Goal: Task Accomplishment & Management: Use online tool/utility

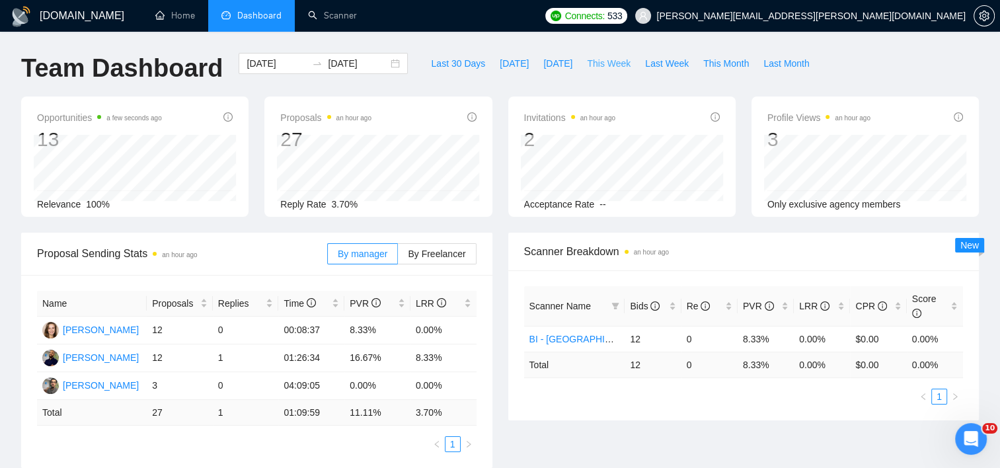
click at [612, 66] on span "This Week" at bounding box center [609, 63] width 44 height 15
type input "[DATE]"
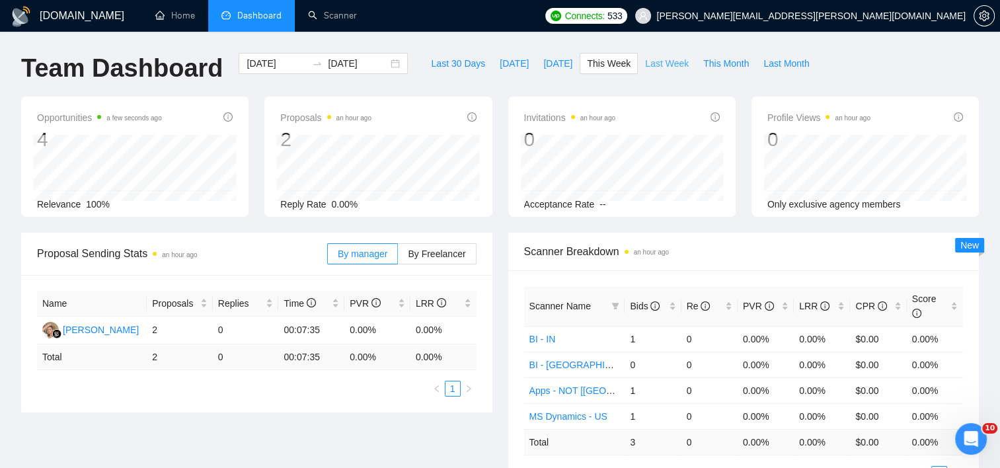
click at [645, 61] on span "Last Week" at bounding box center [667, 63] width 44 height 15
type input "[DATE]"
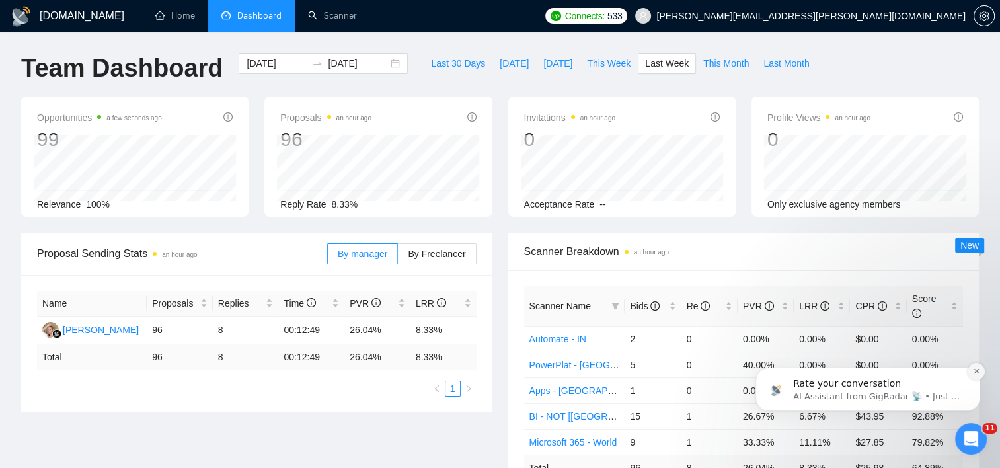
click at [975, 373] on icon "Dismiss notification" at bounding box center [975, 371] width 5 height 5
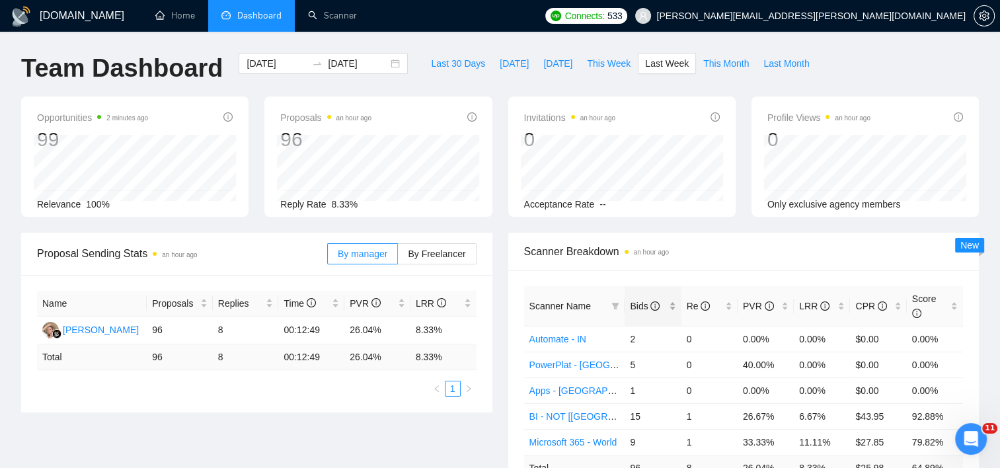
click at [675, 300] on div "Bids" at bounding box center [653, 306] width 46 height 15
click at [498, 335] on div "Proposal Sending Stats an hour ago By manager By Freelancer Name Proposals Repl…" at bounding box center [256, 323] width 487 height 180
click at [344, 17] on link "Scanner" at bounding box center [332, 15] width 49 height 11
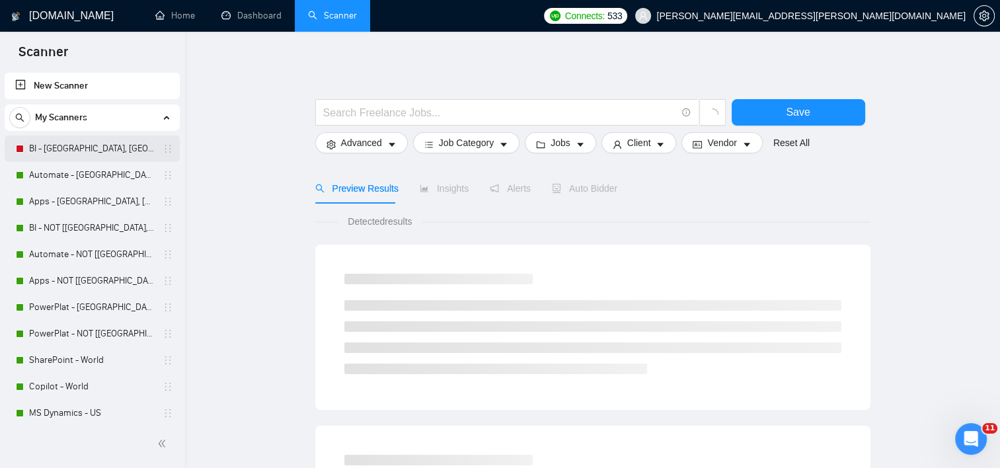
click at [92, 148] on link "BI - [GEOGRAPHIC_DATA], [GEOGRAPHIC_DATA], [GEOGRAPHIC_DATA]" at bounding box center [92, 148] width 126 height 26
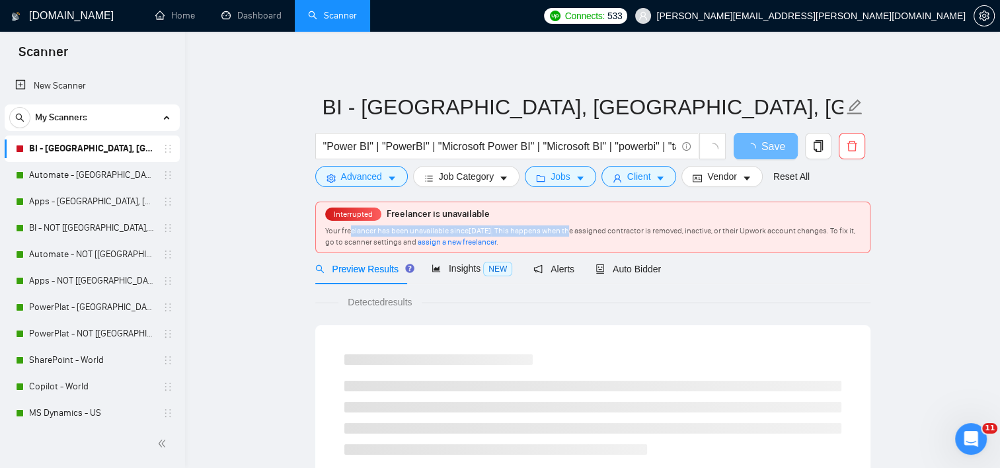
drag, startPoint x: 352, startPoint y: 230, endPoint x: 615, endPoint y: 225, distance: 263.1
click at [615, 225] on div "Interrupted Freelancer is unavailable Your freelancer has been unavailable sinc…" at bounding box center [593, 227] width 554 height 50
drag, startPoint x: 615, startPoint y: 225, endPoint x: 623, endPoint y: 225, distance: 8.6
click at [620, 225] on div "Interrupted Freelancer is unavailable Your freelancer has been unavailable sinc…" at bounding box center [593, 227] width 554 height 50
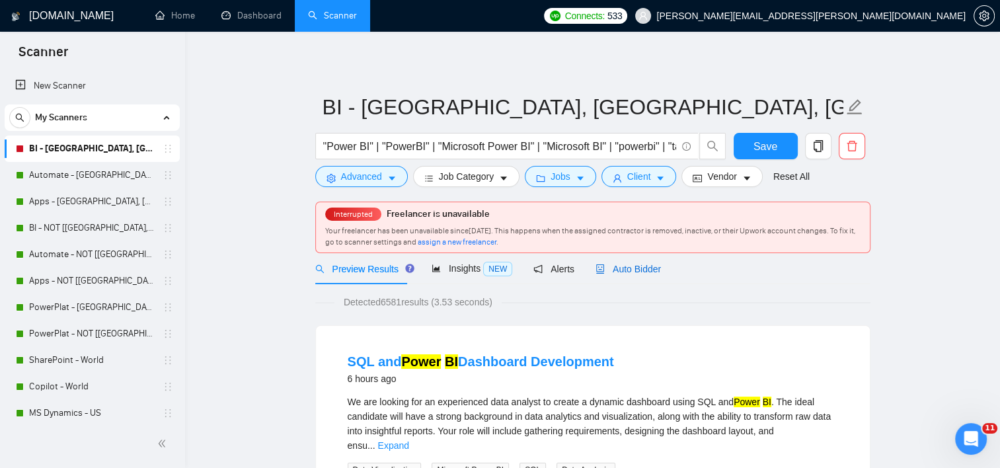
click at [630, 267] on span "Auto Bidder" at bounding box center [627, 269] width 65 height 11
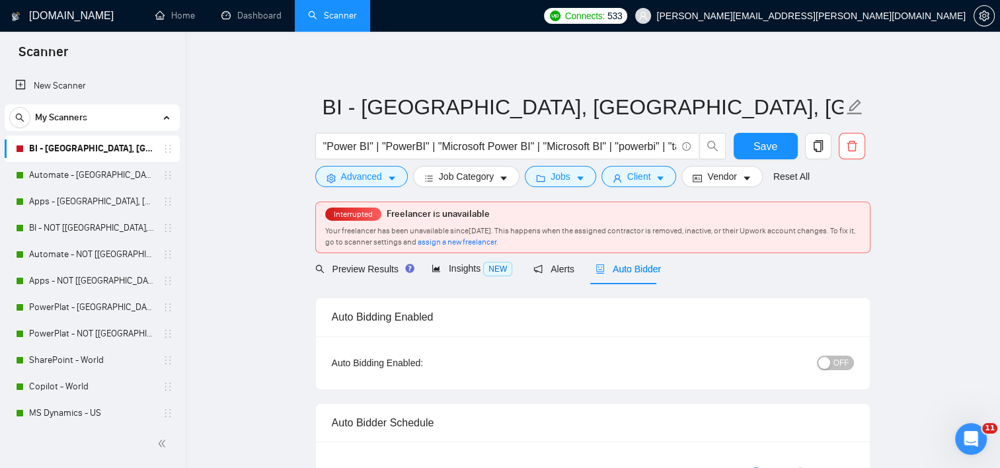
click at [839, 362] on span "OFF" at bounding box center [841, 363] width 16 height 15
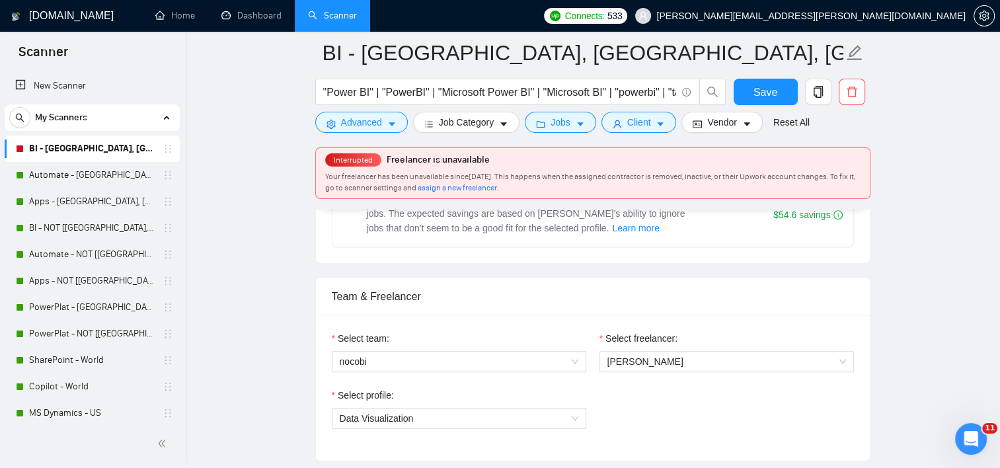
scroll to position [661, 0]
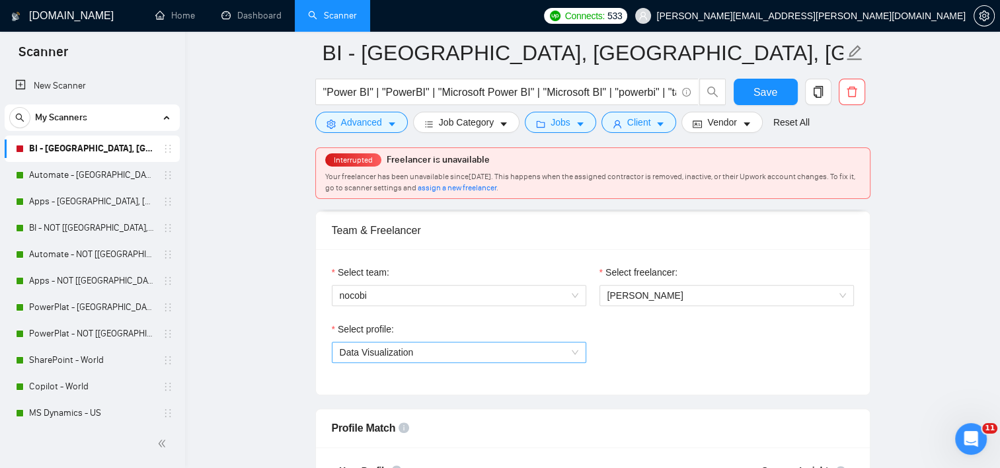
click at [525, 349] on span "Data Visualization" at bounding box center [459, 352] width 239 height 20
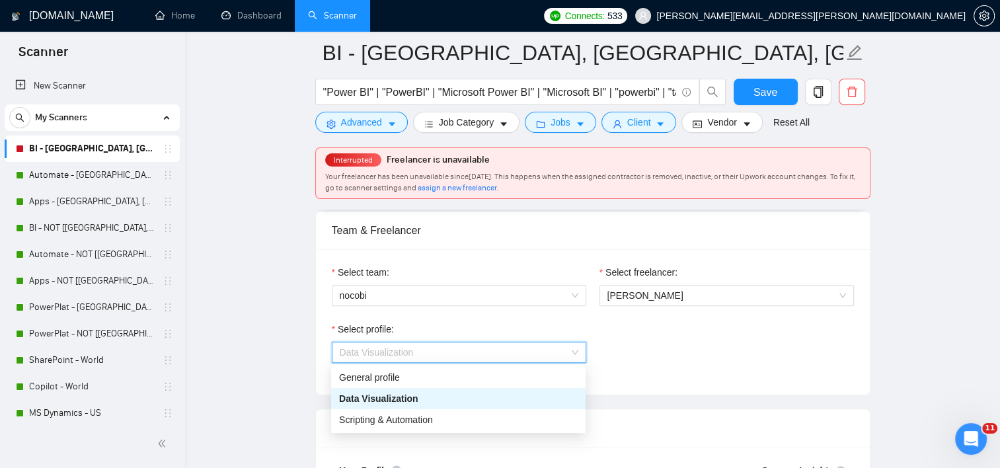
click at [525, 349] on span "Data Visualization" at bounding box center [459, 352] width 239 height 20
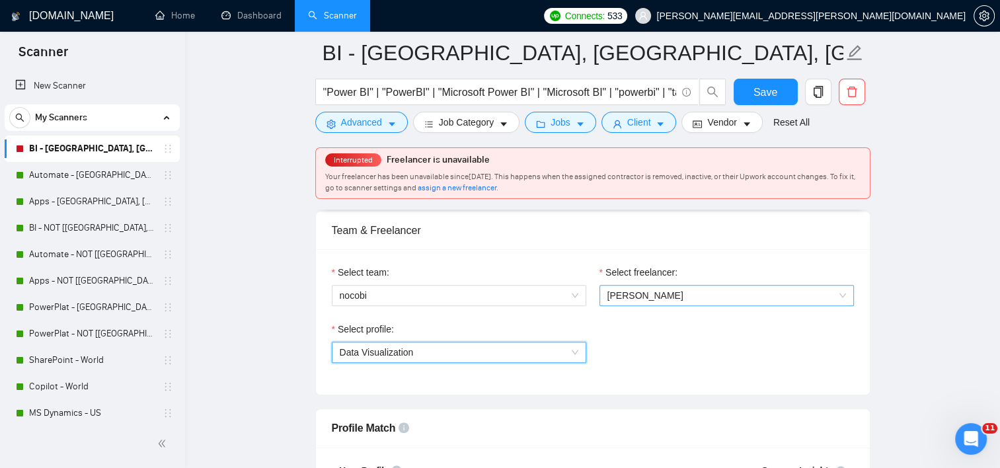
click at [746, 294] on span "[PERSON_NAME]" at bounding box center [726, 295] width 239 height 20
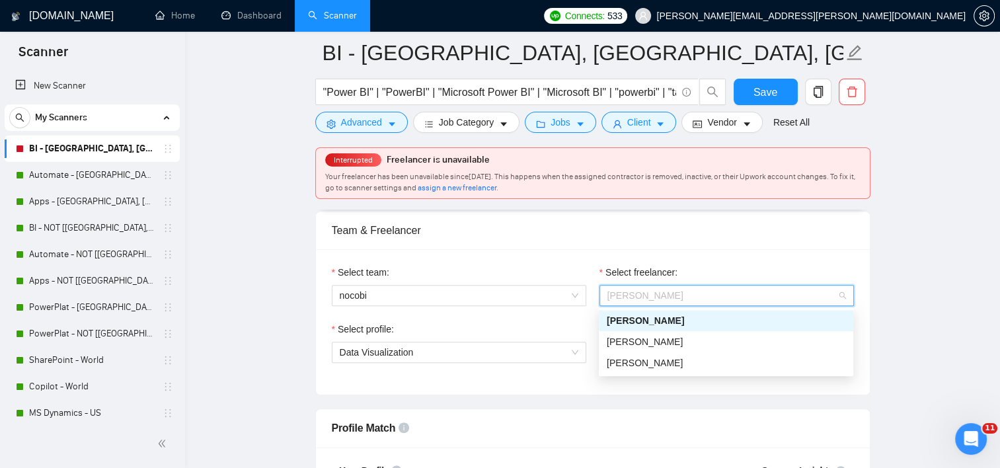
click at [746, 294] on span "[PERSON_NAME]" at bounding box center [726, 295] width 239 height 20
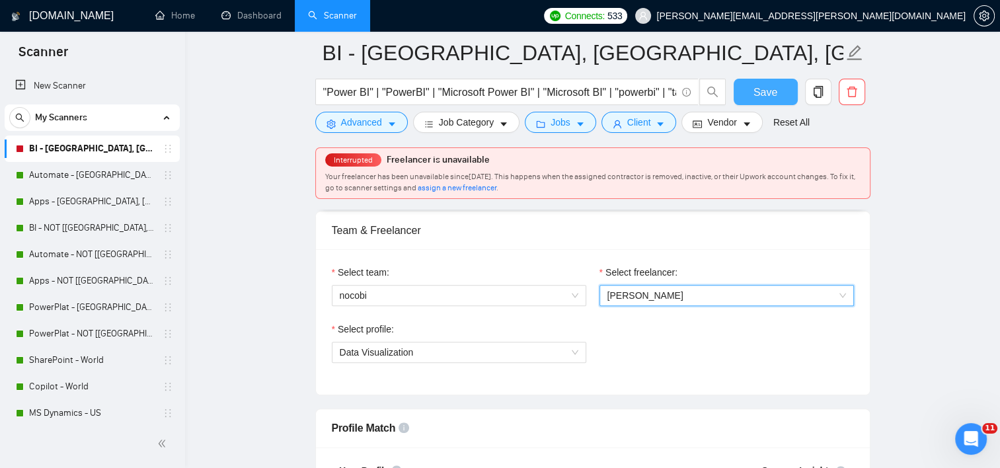
drag, startPoint x: 767, startPoint y: 96, endPoint x: 625, endPoint y: 200, distance: 175.4
click at [767, 95] on span "Save" at bounding box center [765, 92] width 24 height 17
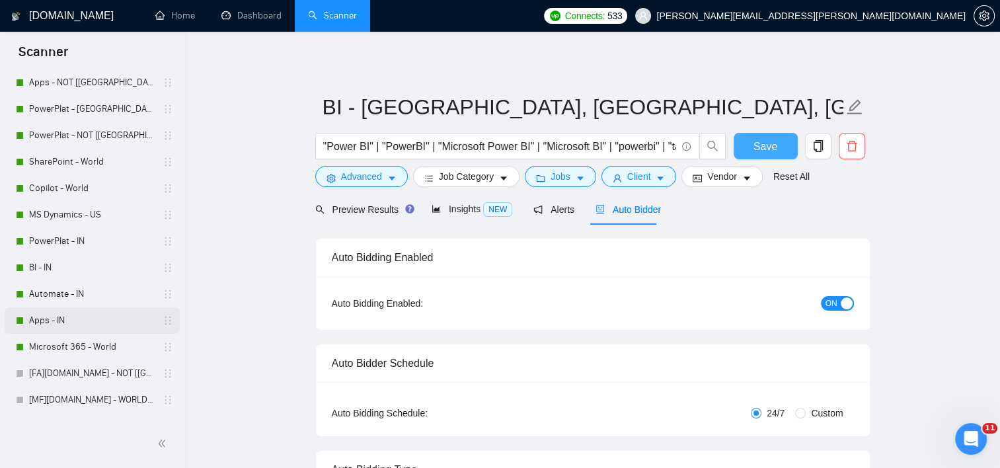
scroll to position [264, 0]
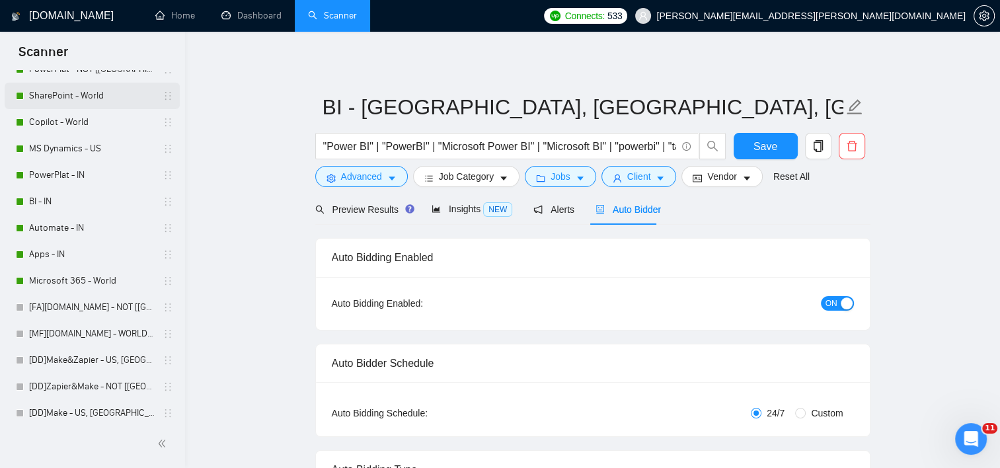
click at [82, 93] on link "SharePoint - World" at bounding box center [92, 96] width 126 height 26
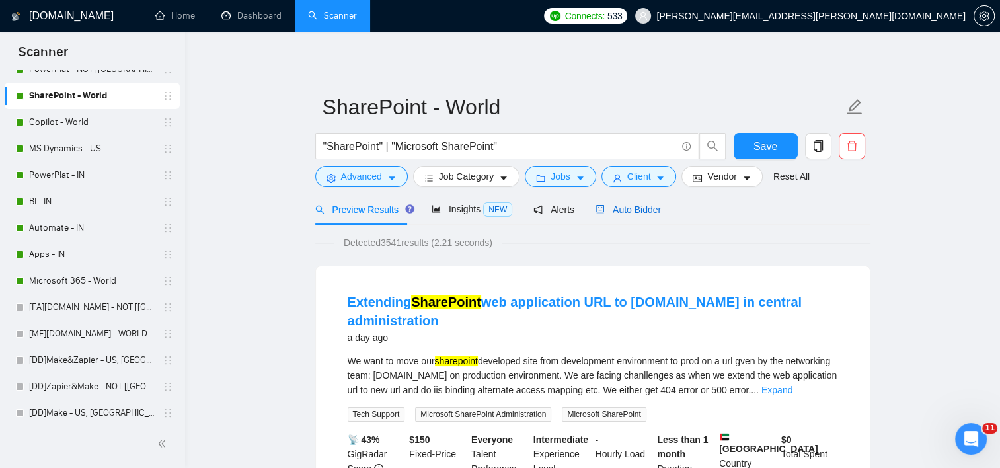
click at [630, 209] on span "Auto Bidder" at bounding box center [627, 209] width 65 height 11
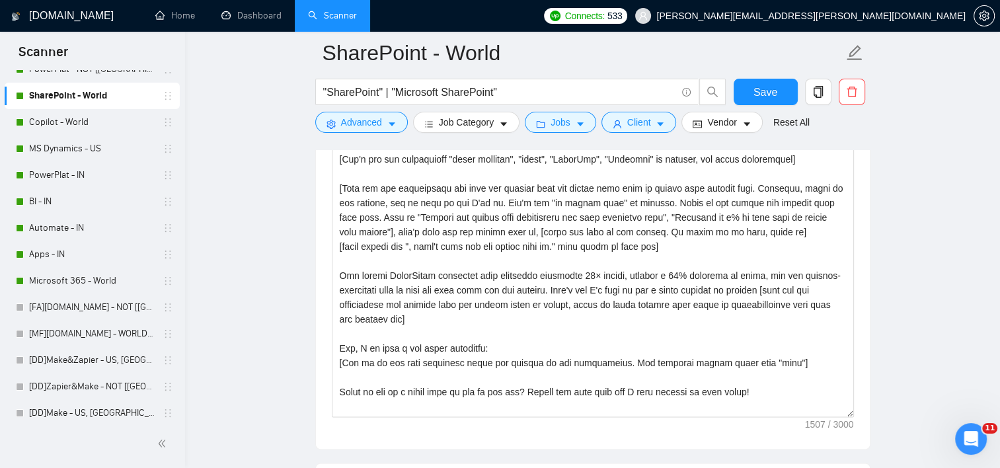
scroll to position [544, 0]
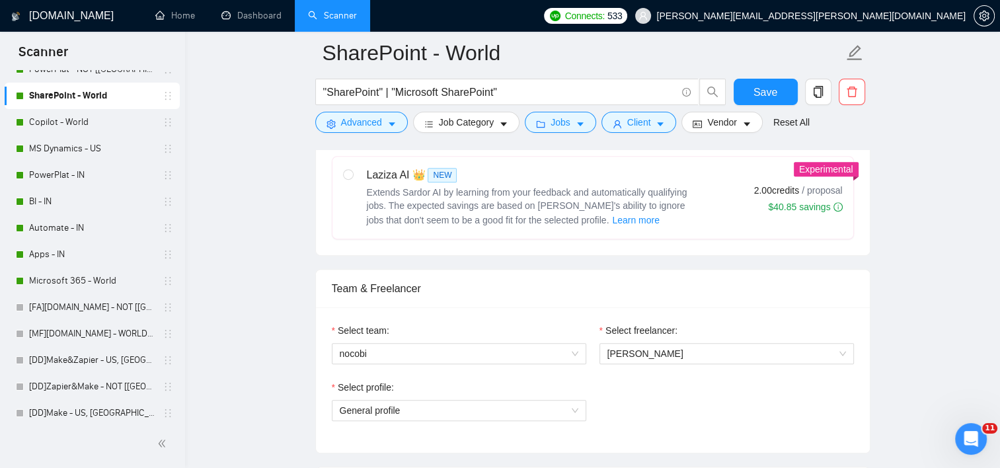
drag, startPoint x: 928, startPoint y: 324, endPoint x: 922, endPoint y: 78, distance: 246.6
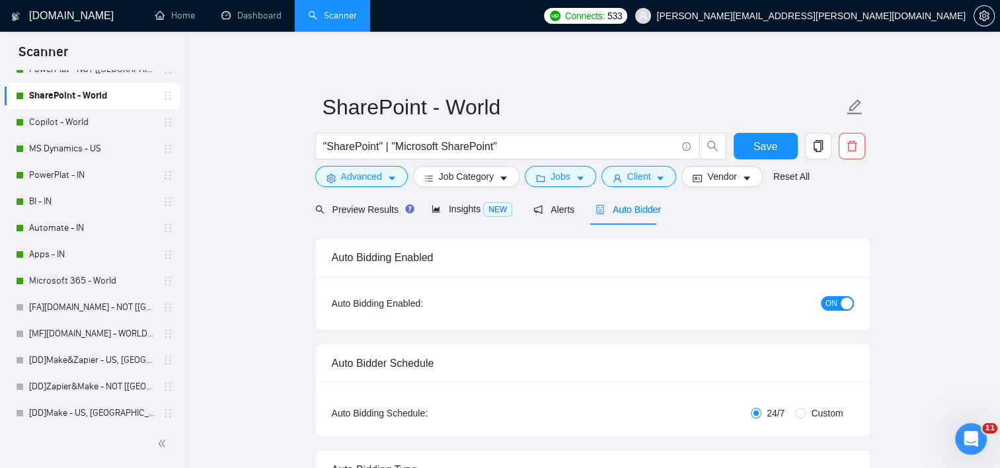
click at [839, 305] on button "ON" at bounding box center [837, 303] width 33 height 15
click at [777, 145] on button "Save" at bounding box center [765, 146] width 64 height 26
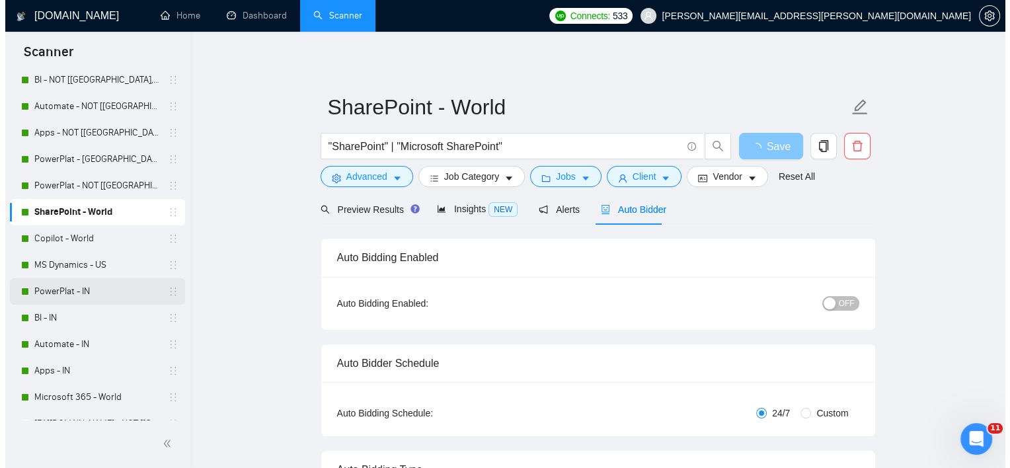
scroll to position [198, 0]
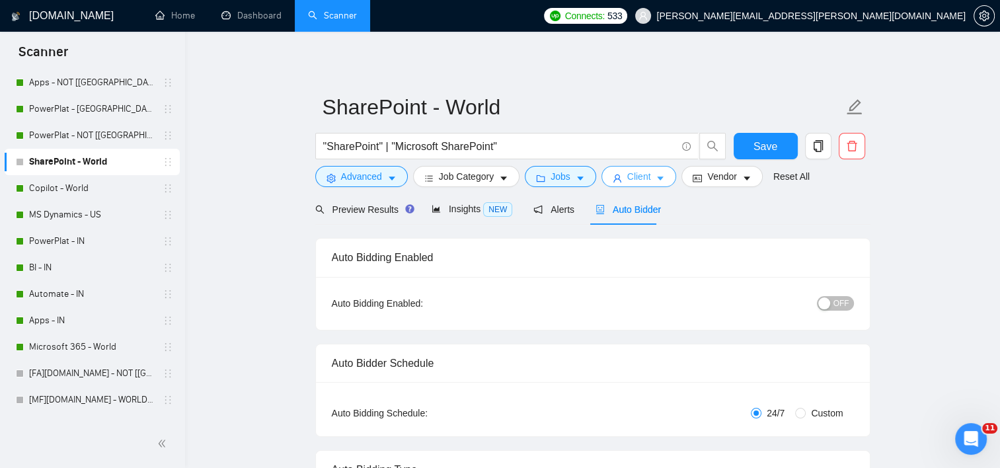
click at [641, 177] on span "Client" at bounding box center [639, 176] width 24 height 15
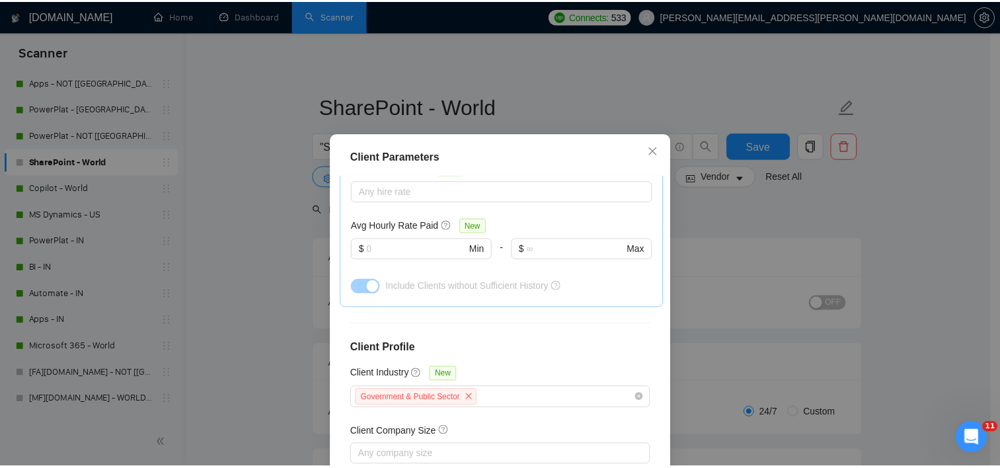
scroll to position [497, 0]
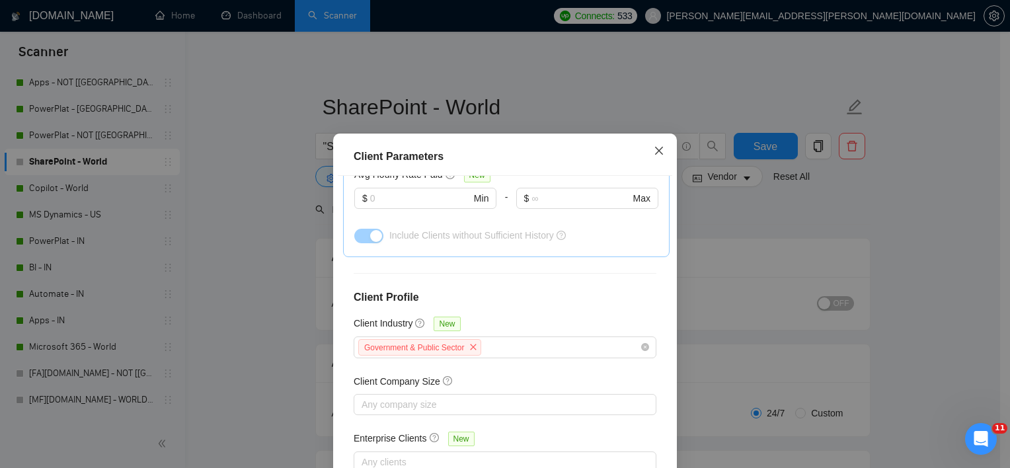
click at [656, 156] on icon "close" at bounding box center [659, 150] width 11 height 11
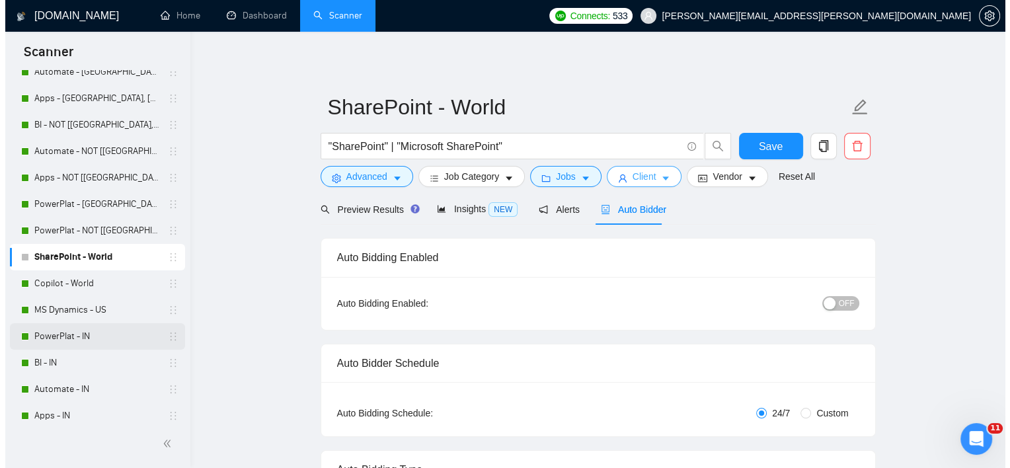
scroll to position [0, 0]
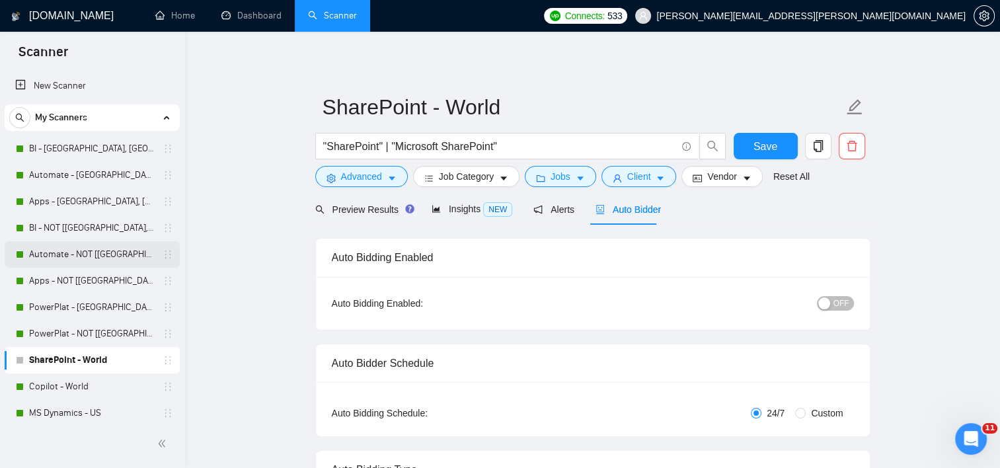
click at [101, 254] on link "Automate - NOT [[GEOGRAPHIC_DATA], [GEOGRAPHIC_DATA], [GEOGRAPHIC_DATA]]" at bounding box center [92, 254] width 126 height 26
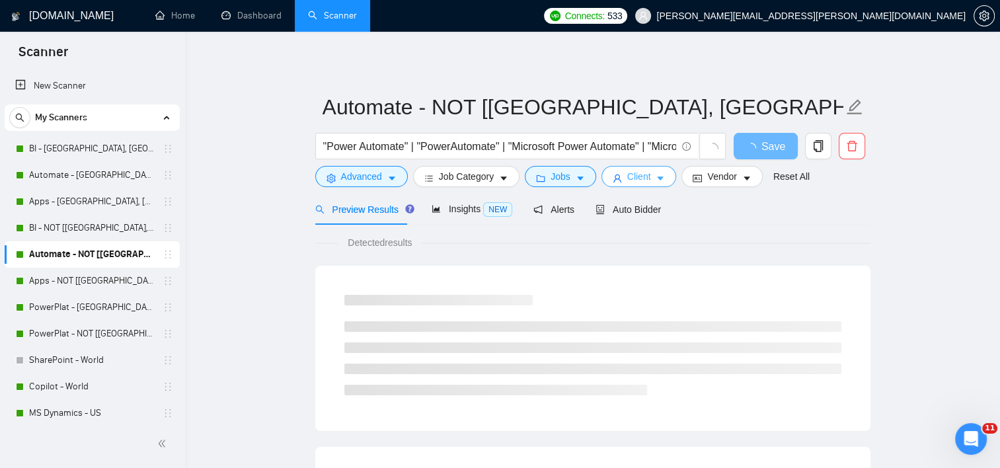
click at [603, 182] on button "Client" at bounding box center [638, 176] width 75 height 21
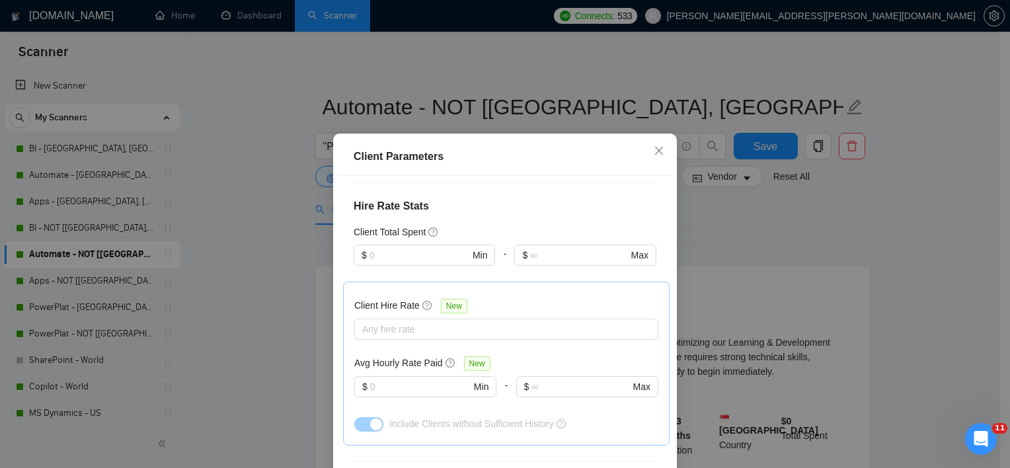
scroll to position [497, 0]
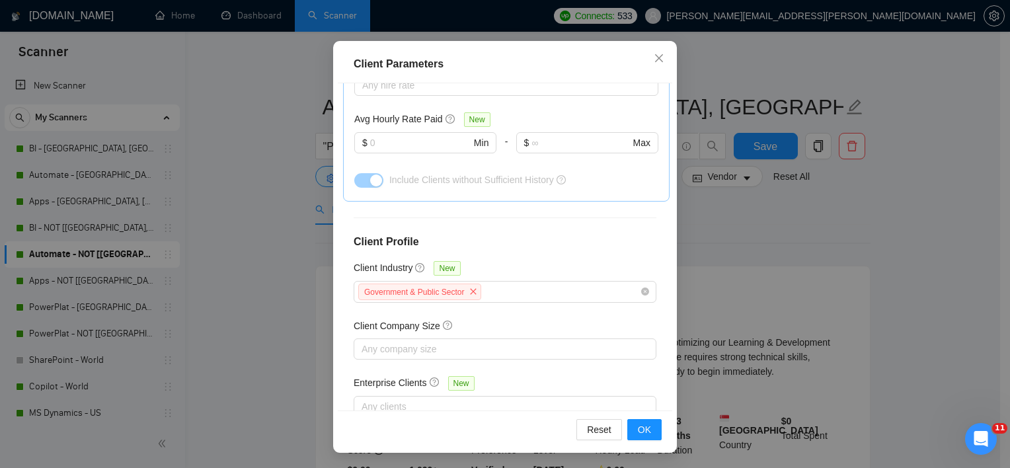
click at [732, 198] on div "Client Parameters Client Location Include Client Countries Select Exclude Clien…" at bounding box center [505, 234] width 1010 height 468
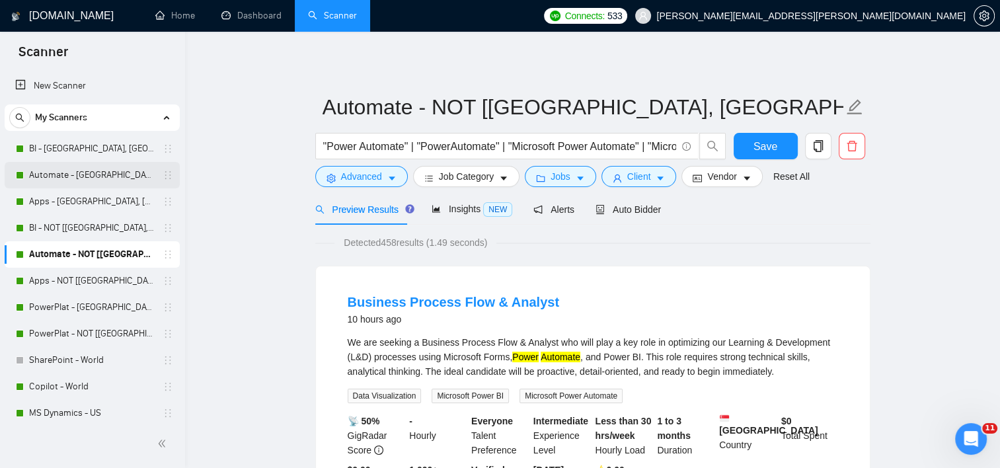
click at [101, 170] on link "Automate - [GEOGRAPHIC_DATA], [GEOGRAPHIC_DATA], [GEOGRAPHIC_DATA]" at bounding box center [92, 175] width 126 height 26
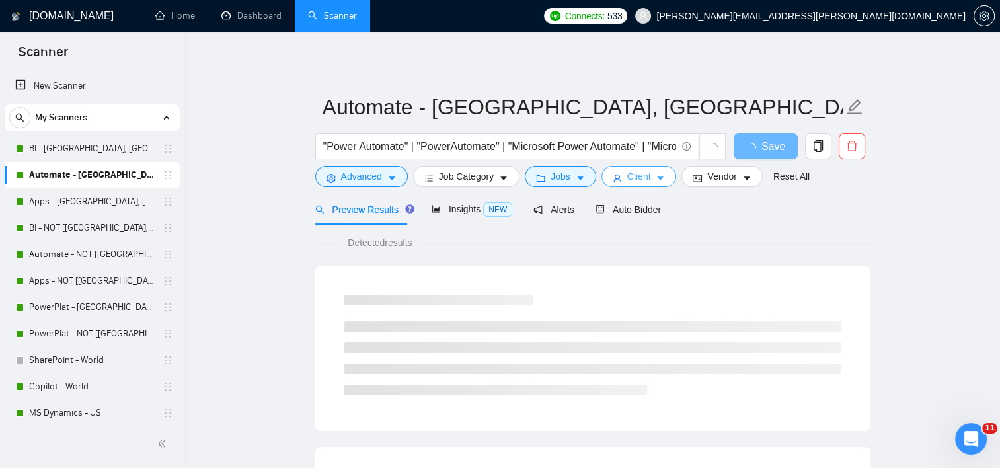
click at [656, 174] on span "caret-down" at bounding box center [660, 178] width 9 height 10
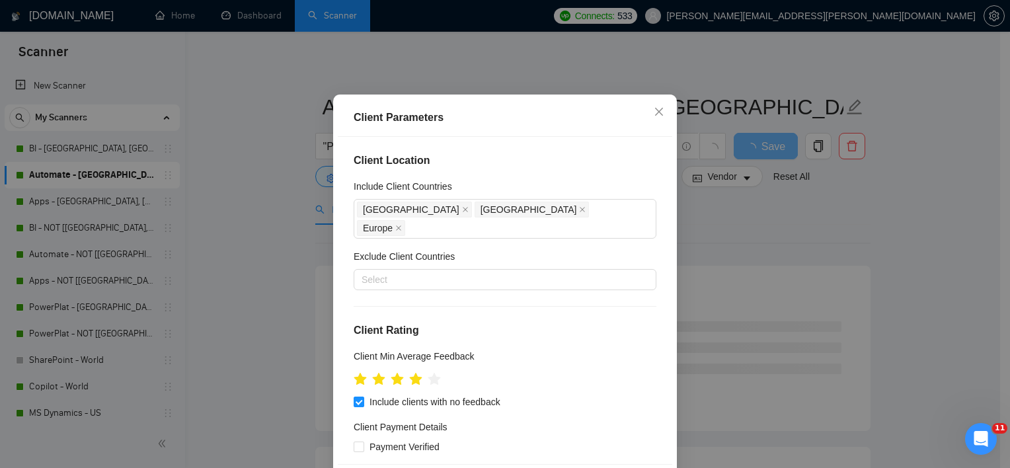
click at [791, 241] on div "Client Parameters Client Location Include Client Countries [GEOGRAPHIC_DATA] [G…" at bounding box center [505, 234] width 1010 height 468
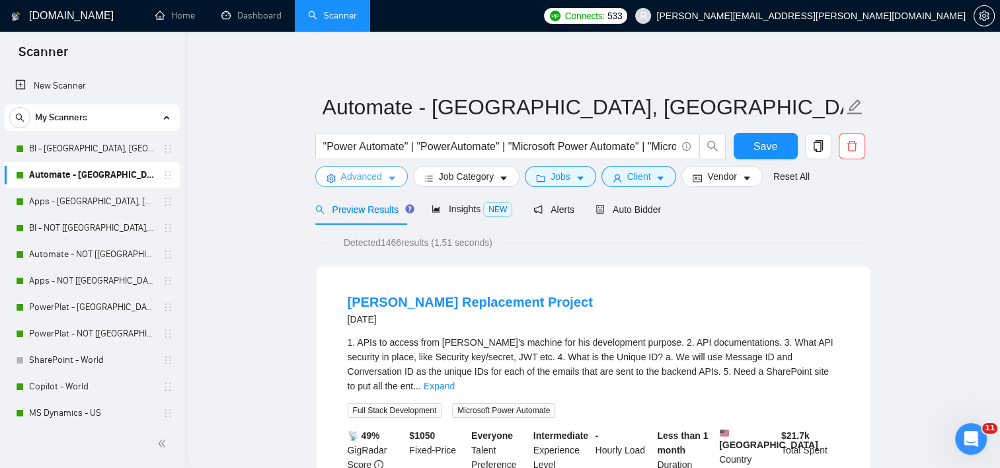
click at [382, 173] on button "Advanced" at bounding box center [361, 176] width 93 height 21
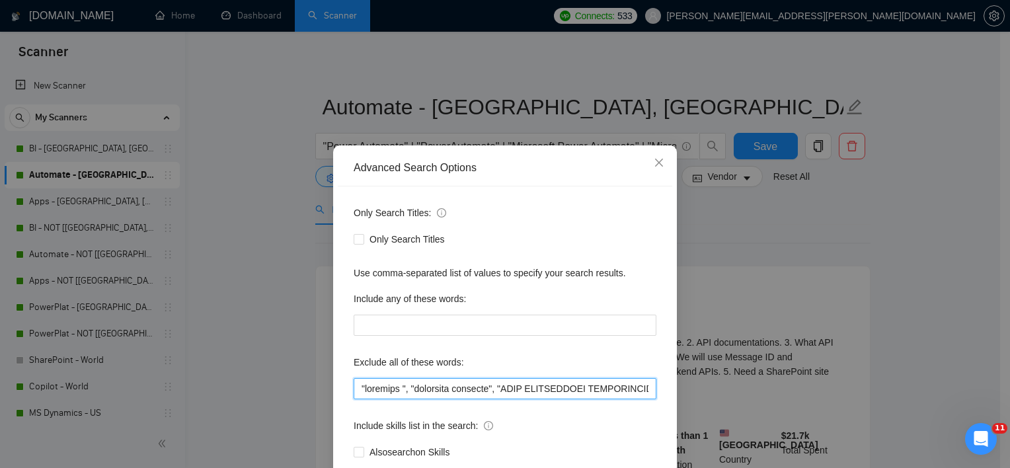
click at [418, 391] on input "text" at bounding box center [505, 388] width 303 height 21
click at [668, 161] on span "Close" at bounding box center [659, 163] width 36 height 36
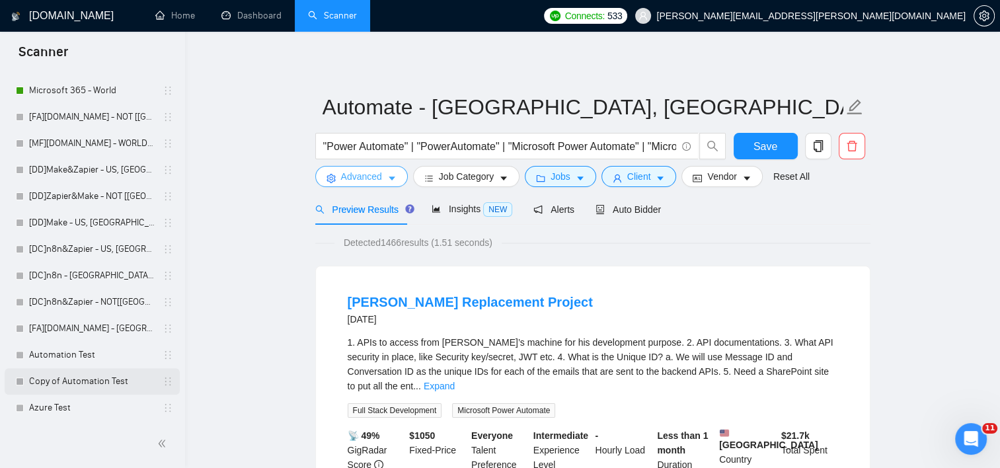
scroll to position [455, 0]
drag, startPoint x: 79, startPoint y: 402, endPoint x: 89, endPoint y: 381, distance: 22.5
click at [79, 402] on link "Azure Test" at bounding box center [92, 407] width 126 height 26
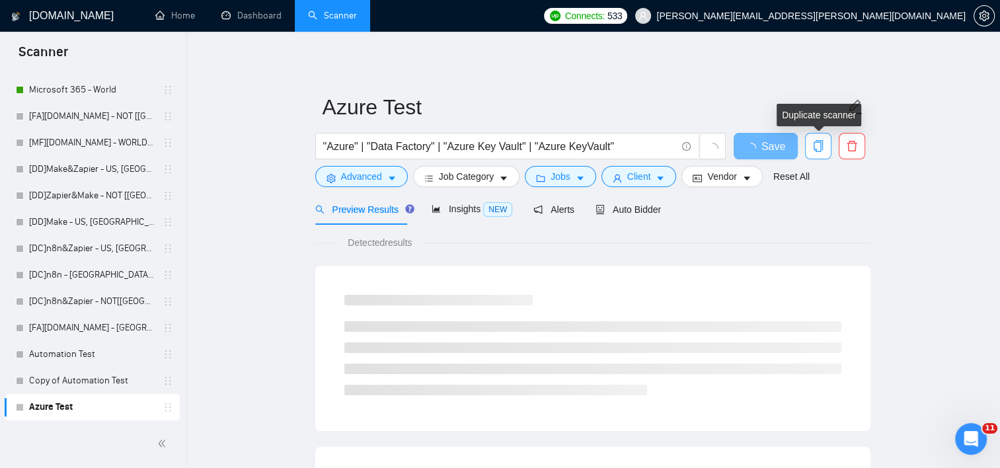
click at [823, 152] on button "button" at bounding box center [818, 146] width 26 height 26
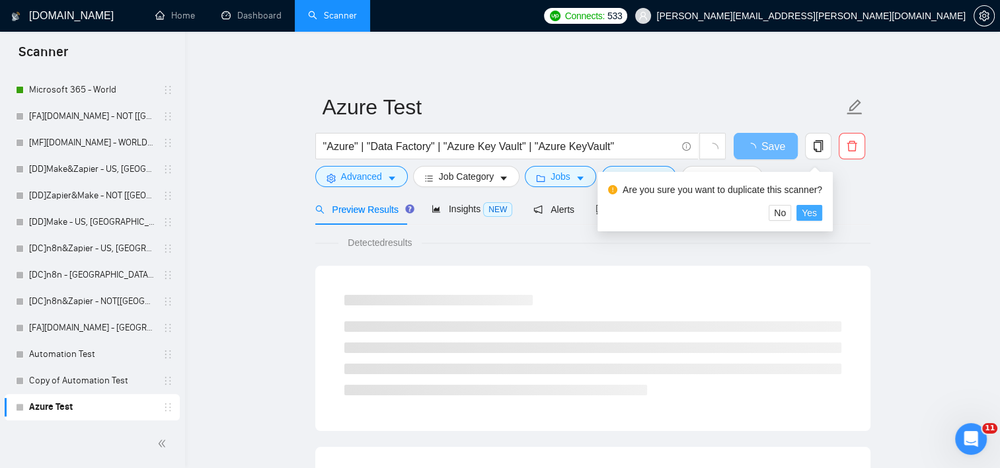
click at [819, 217] on button "Yes" at bounding box center [809, 213] width 26 height 16
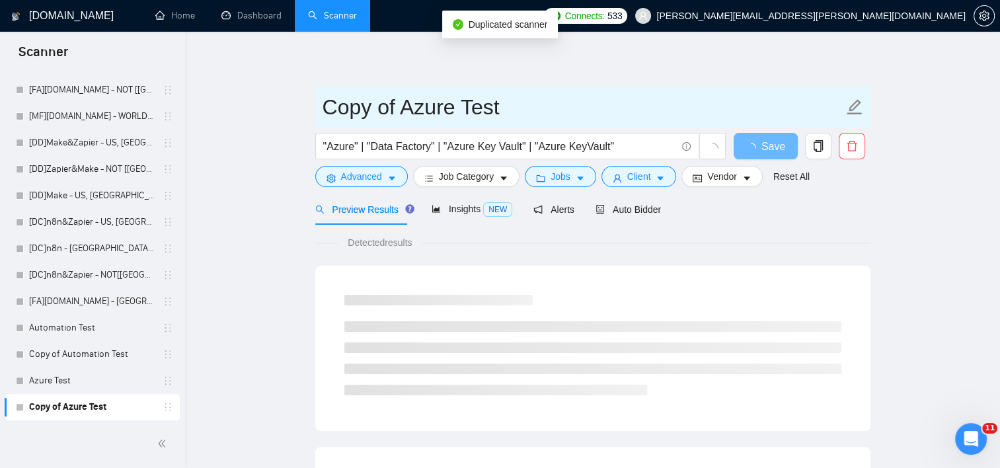
click at [423, 108] on input "Copy of Azure Test" at bounding box center [582, 107] width 521 height 33
drag, startPoint x: 455, startPoint y: 112, endPoint x: -159, endPoint y: 143, distance: 614.7
click at [0, 143] on html "Scanner New Scanner My Scanners BI - [GEOGRAPHIC_DATA], CAN, EU Automate - [GEO…" at bounding box center [500, 234] width 1000 height 468
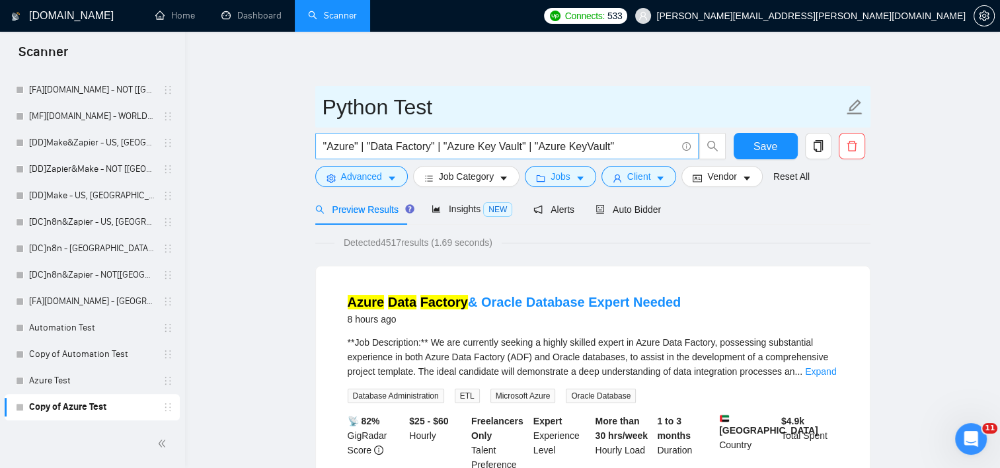
type input "Python Test"
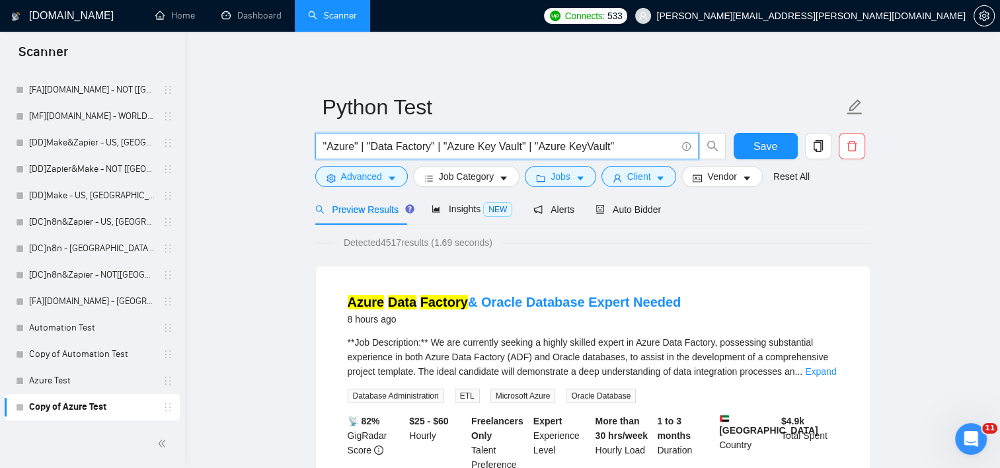
click at [600, 152] on input ""Azure" | "Data Factory" | "Azure Key Vault" | "Azure KeyVault"" at bounding box center [499, 146] width 353 height 17
drag, startPoint x: 613, startPoint y: 149, endPoint x: 280, endPoint y: 167, distance: 333.6
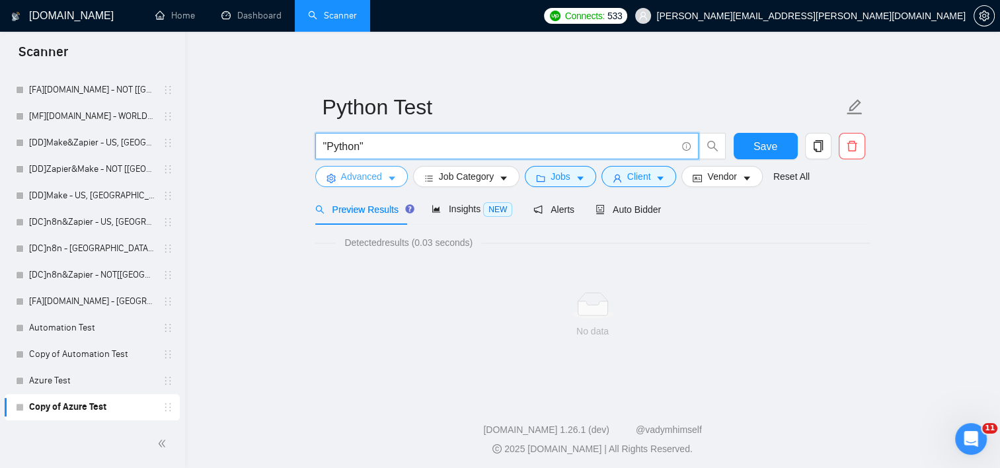
type input ""Python""
click at [362, 182] on span "Advanced" at bounding box center [361, 176] width 41 height 15
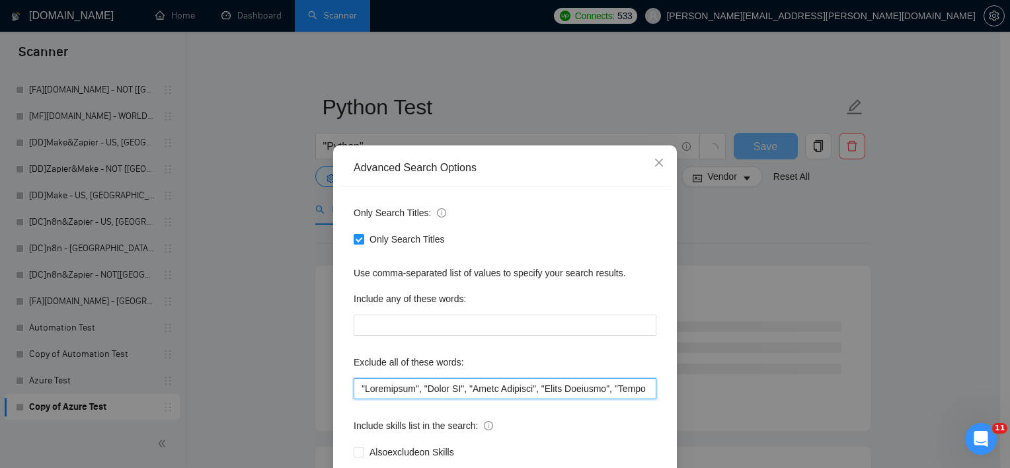
drag, startPoint x: 494, startPoint y: 381, endPoint x: 523, endPoint y: 363, distance: 33.6
click at [494, 383] on input "text" at bounding box center [505, 388] width 303 height 21
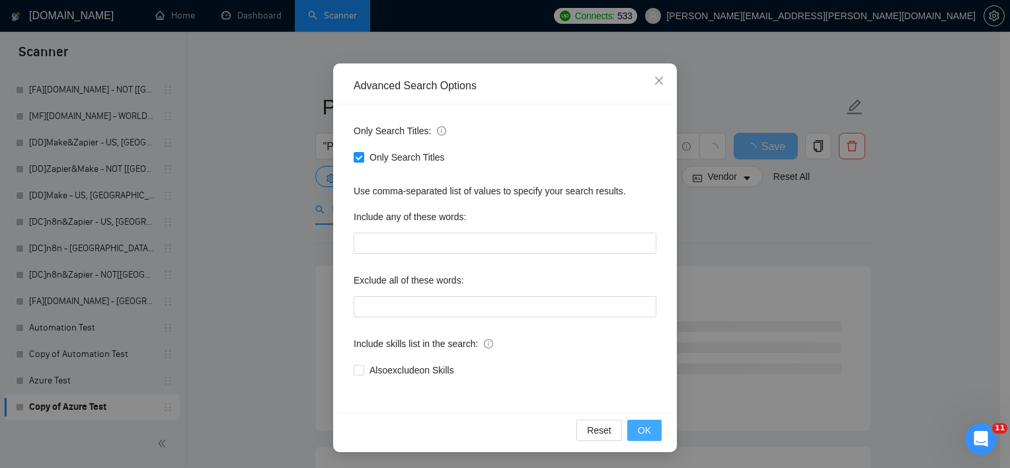
click at [635, 439] on button "OK" at bounding box center [644, 430] width 34 height 21
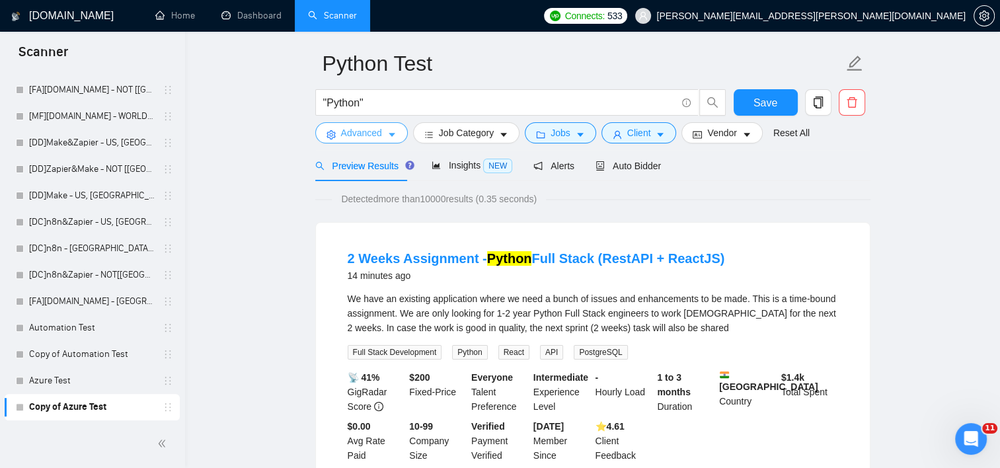
scroll to position [66, 0]
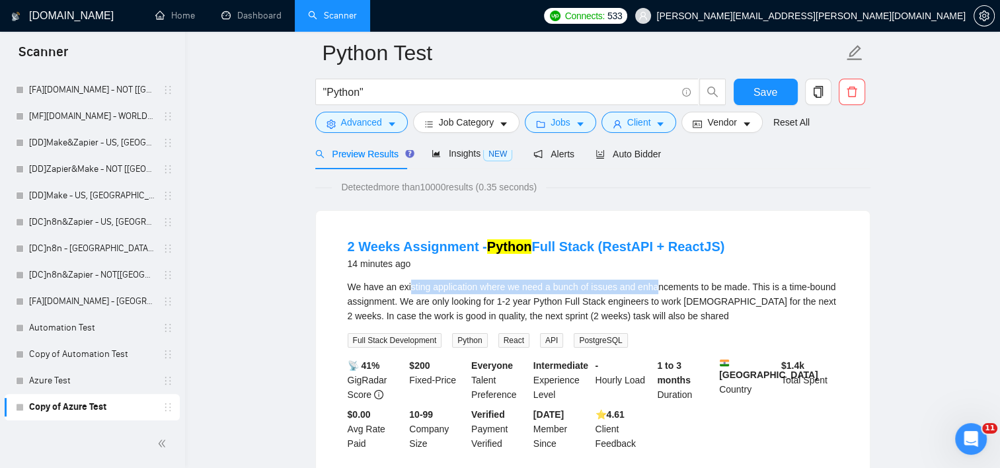
drag, startPoint x: 407, startPoint y: 289, endPoint x: 663, endPoint y: 280, distance: 256.5
click at [663, 280] on div "We have an existing application where we need a bunch of issues and enhancement…" at bounding box center [593, 302] width 490 height 44
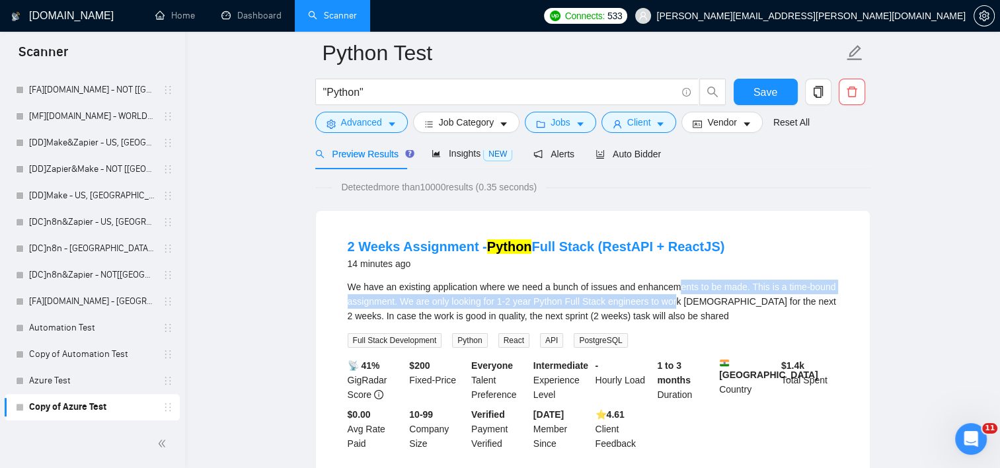
drag, startPoint x: 663, startPoint y: 280, endPoint x: 672, endPoint y: 291, distance: 14.1
click at [672, 291] on div "We have an existing application where we need a bunch of issues and enhancement…" at bounding box center [593, 302] width 490 height 44
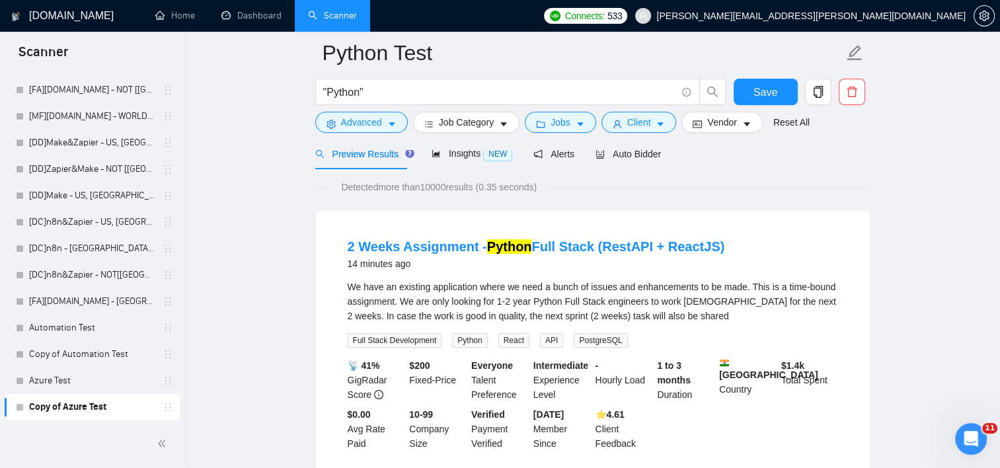
drag, startPoint x: 672, startPoint y: 291, endPoint x: 851, endPoint y: 295, distance: 179.1
click at [851, 295] on li "2 Weeks Assignment - Python Full Stack (RestAPI + ReactJS) 14 minutes ago We ha…" at bounding box center [593, 344] width 522 height 235
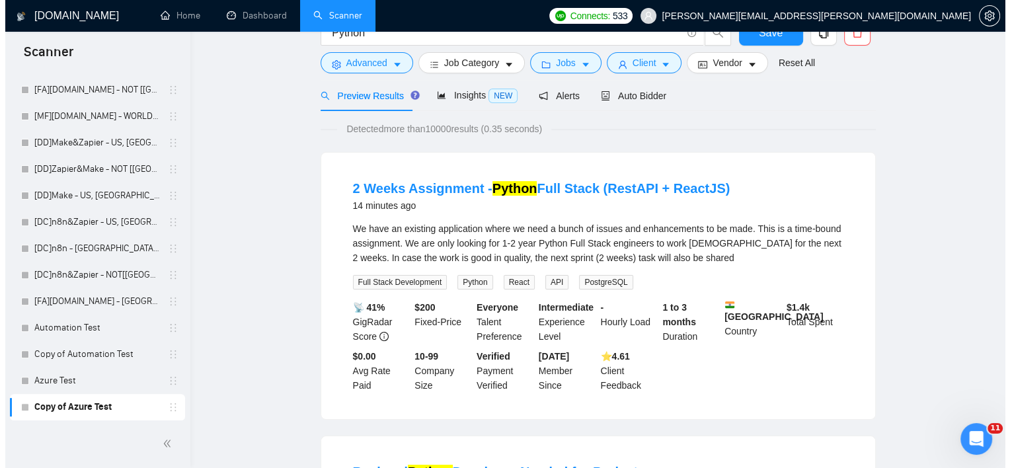
scroll to position [0, 0]
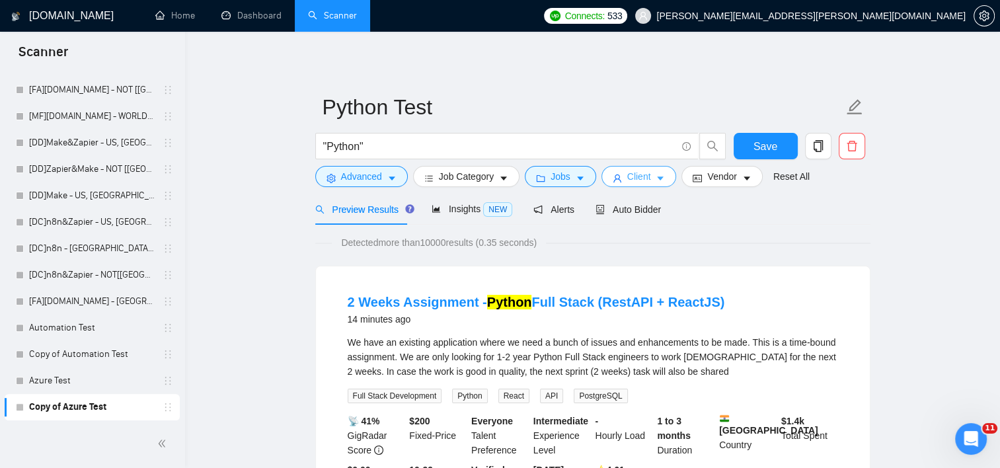
click at [627, 174] on span "Client" at bounding box center [639, 176] width 24 height 15
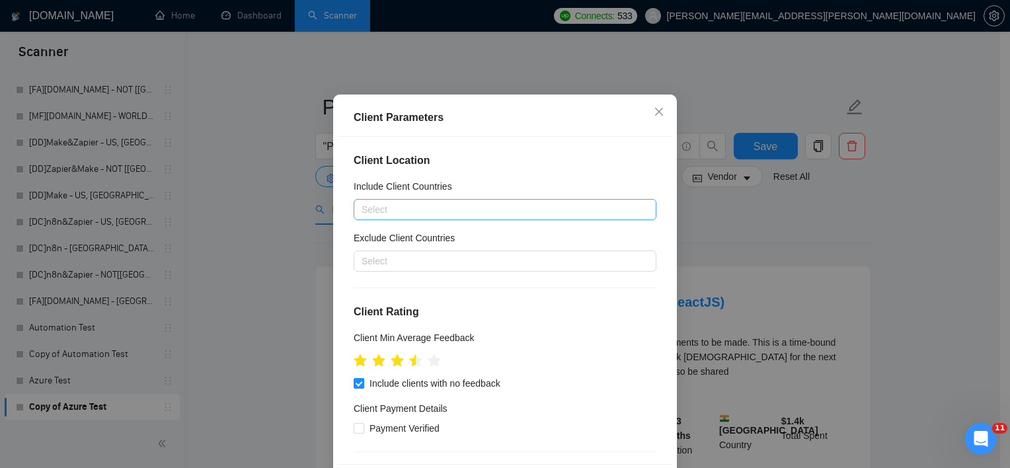
click at [432, 217] on div at bounding box center [498, 210] width 283 height 16
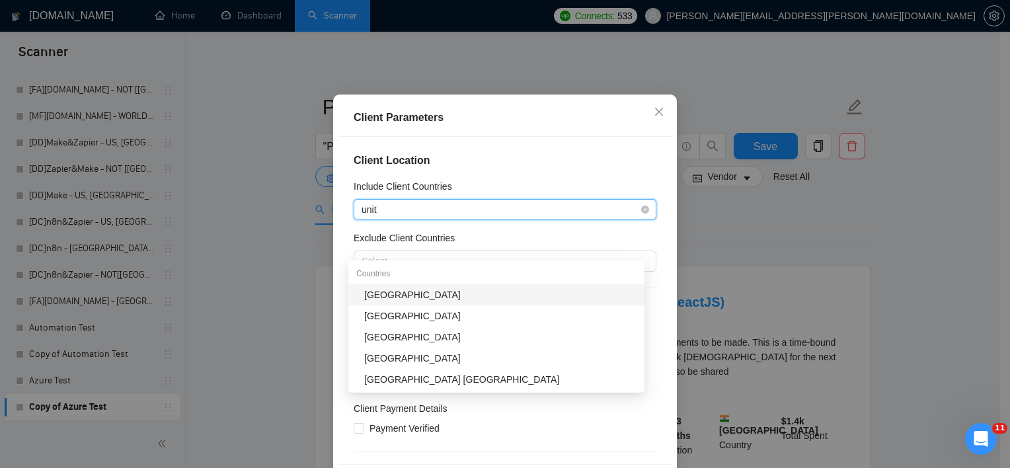
type input "unite"
drag, startPoint x: 435, startPoint y: 256, endPoint x: 398, endPoint y: 301, distance: 58.7
click at [398, 301] on div "[GEOGRAPHIC_DATA]" at bounding box center [500, 294] width 272 height 15
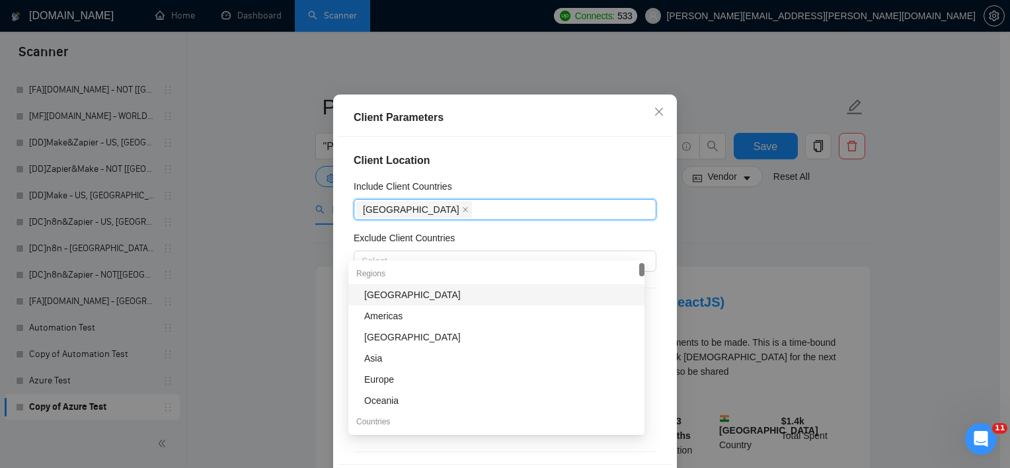
click at [536, 169] on h4 "Client Location" at bounding box center [505, 161] width 303 height 16
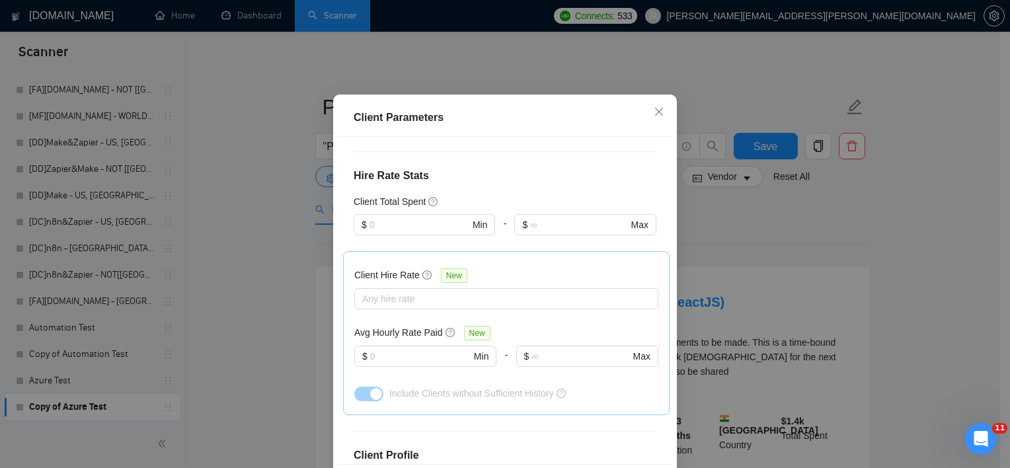
scroll to position [497, 0]
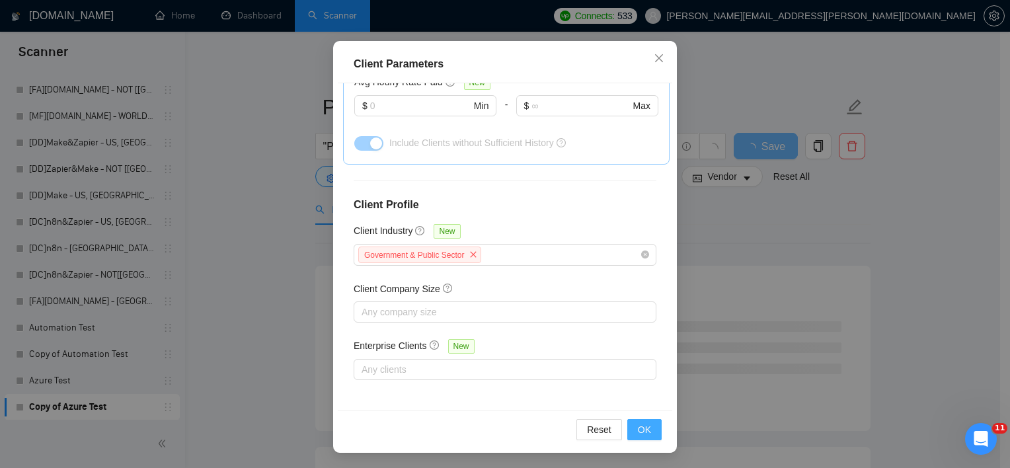
click at [643, 430] on span "OK" at bounding box center [644, 429] width 13 height 15
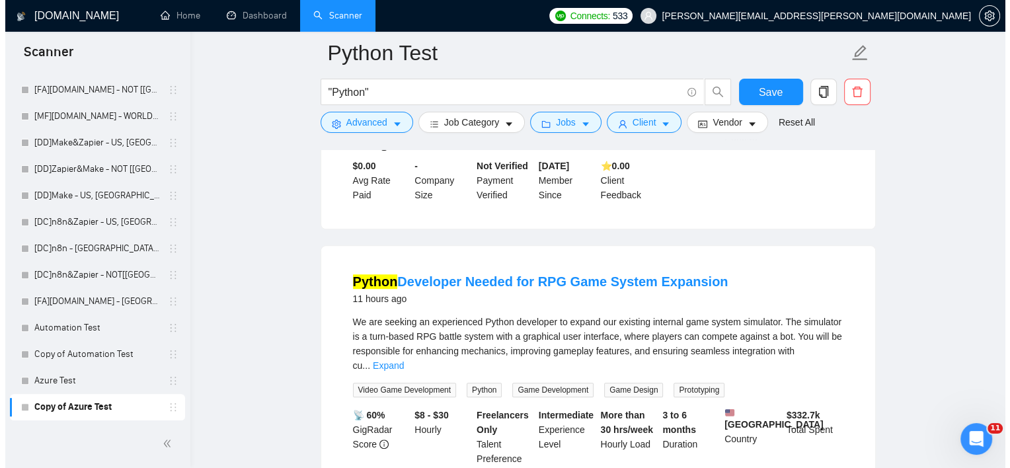
scroll to position [1189, 0]
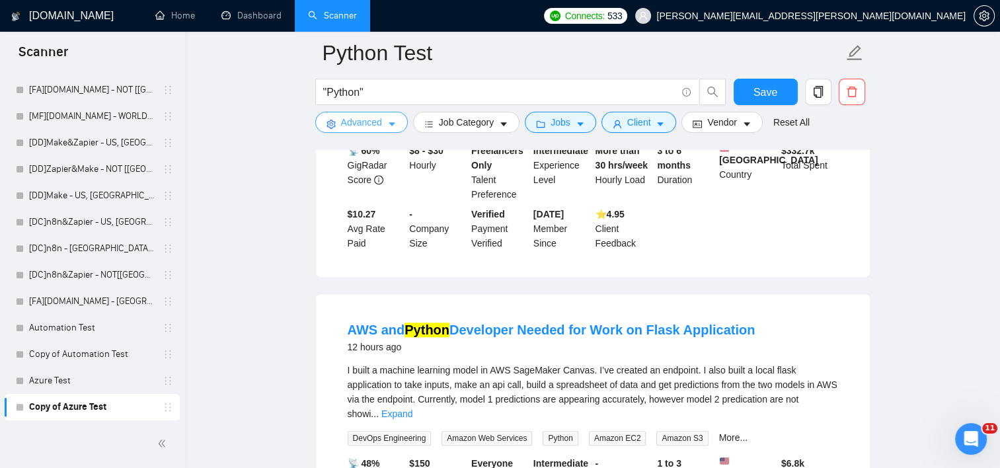
click at [342, 122] on span "Advanced" at bounding box center [361, 122] width 41 height 15
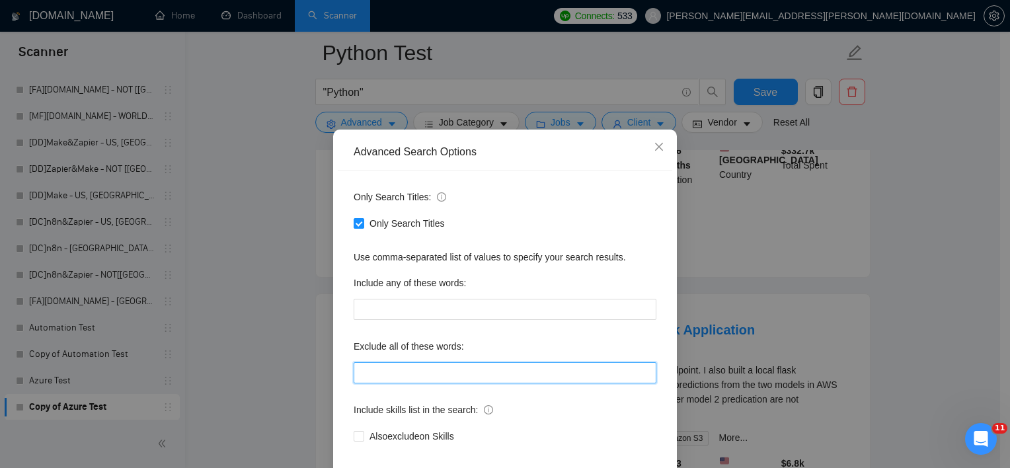
click at [423, 378] on input "text" at bounding box center [505, 372] width 303 height 21
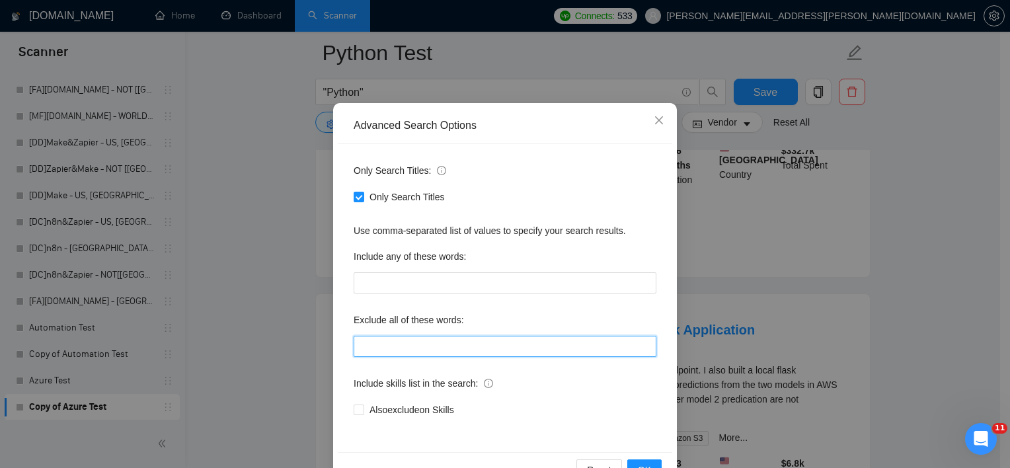
scroll to position [82, 0]
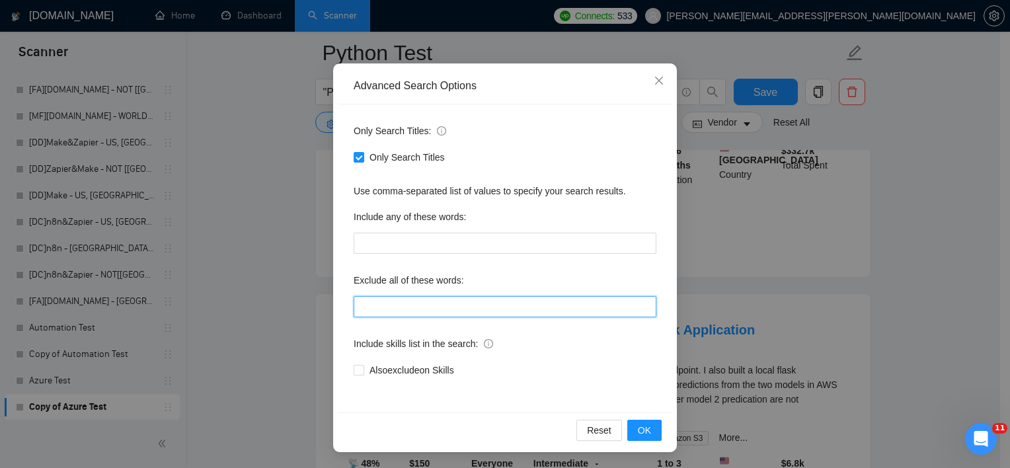
paste input ""urgently ", "residency required", "ONLY INDEPENDANT FREELANCERS CAN APPLY", "N…"
type input ""urgently ", "residency required", "ONLY INDEPENDANT FREELANCERS CAN APPLY", "N…"
click at [405, 293] on div "Exclude all of these words:" at bounding box center [505, 283] width 303 height 26
drag, startPoint x: 410, startPoint y: 307, endPoint x: 428, endPoint y: 307, distance: 18.5
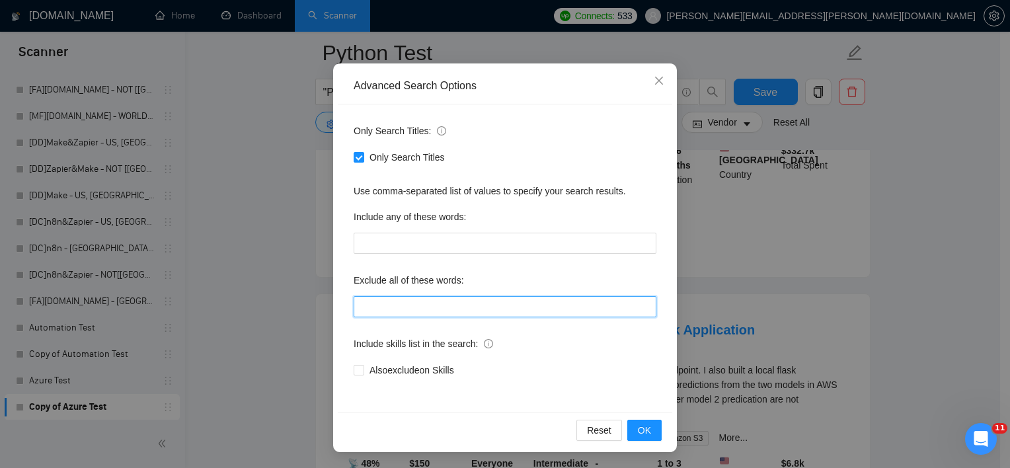
click at [412, 307] on input "text" at bounding box center [505, 306] width 303 height 21
paste input ""urgently ", "residency required", "ONLY INDEPENDANT FREELANCERS CAN APPLY", "N…"
type input ""urgently ", "residency required", "ONLY INDEPENDANT FREELANCERS CAN APPLY", "N…"
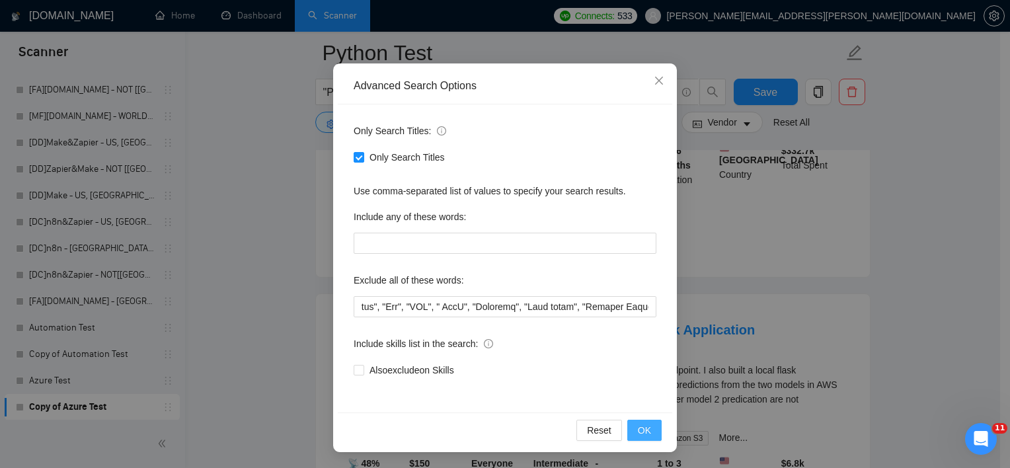
click at [642, 430] on span "OK" at bounding box center [644, 430] width 13 height 15
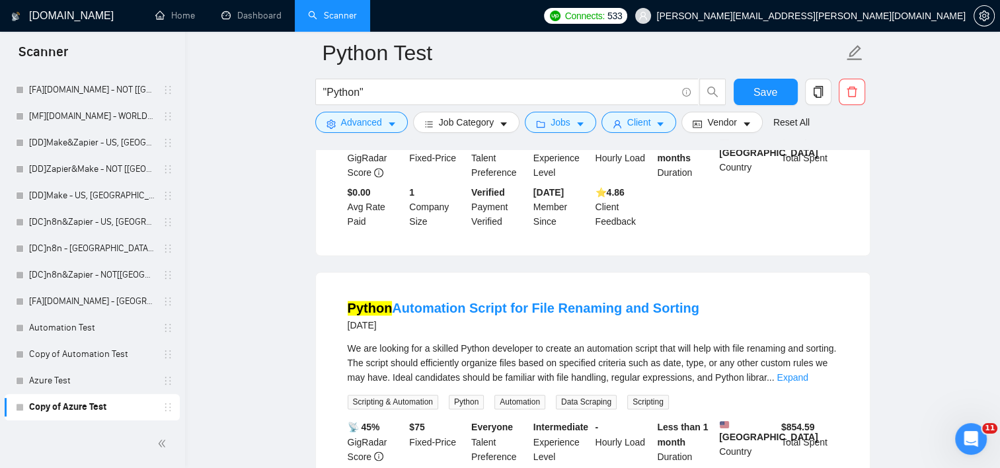
scroll to position [2181, 0]
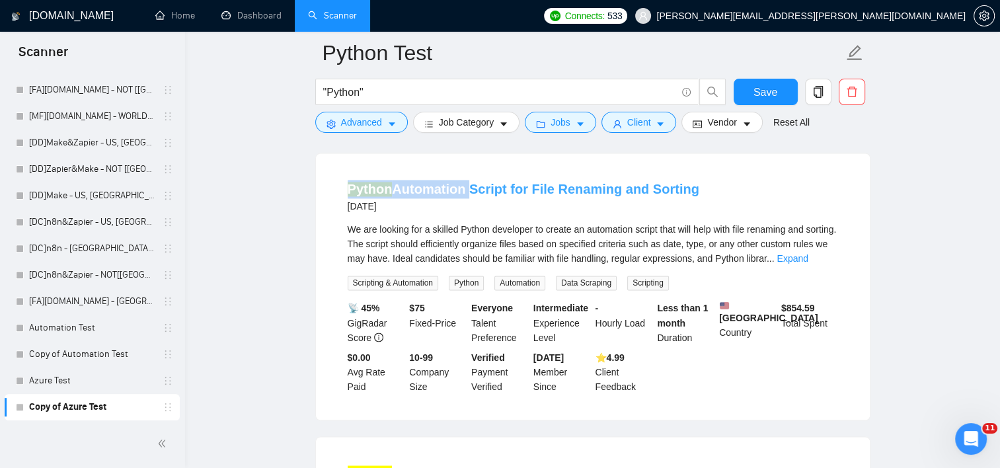
drag, startPoint x: 333, startPoint y: 177, endPoint x: 466, endPoint y: 180, distance: 132.8
click at [466, 180] on li "Python Automation Script for File Renaming and Sorting [DATE] We are looking fo…" at bounding box center [593, 286] width 522 height 235
copy link "Python Automation"
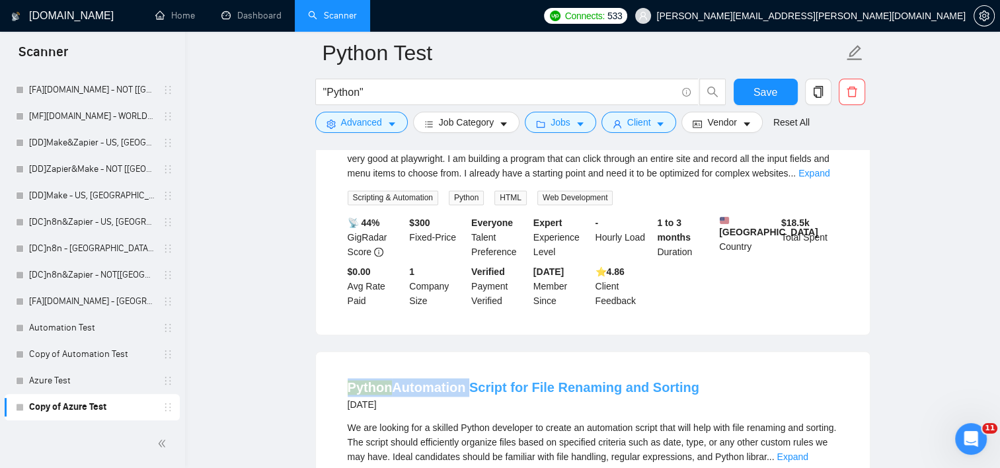
scroll to position [2048, 0]
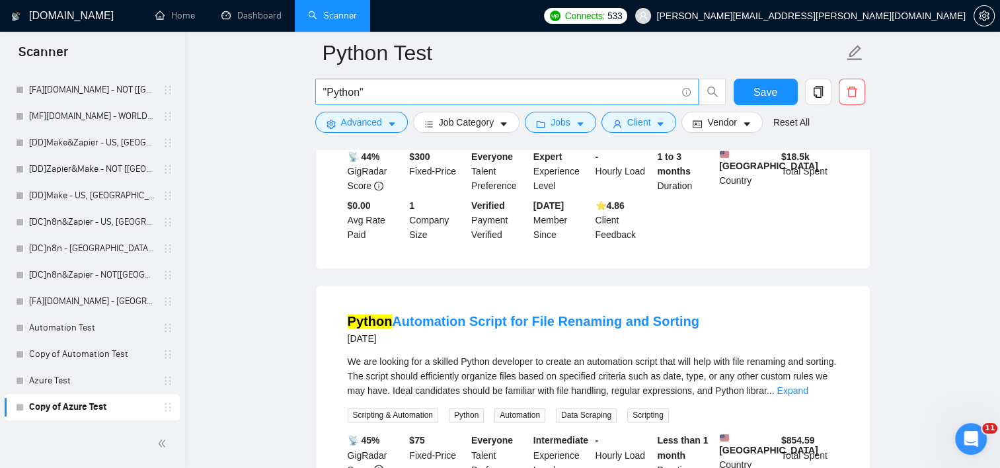
click at [410, 89] on input ""Python"" at bounding box center [499, 92] width 353 height 17
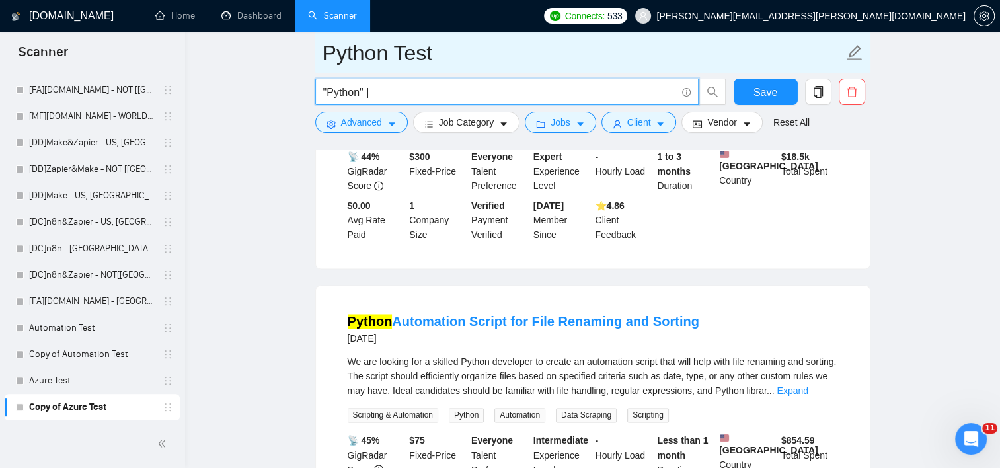
paste input "Python Automation"
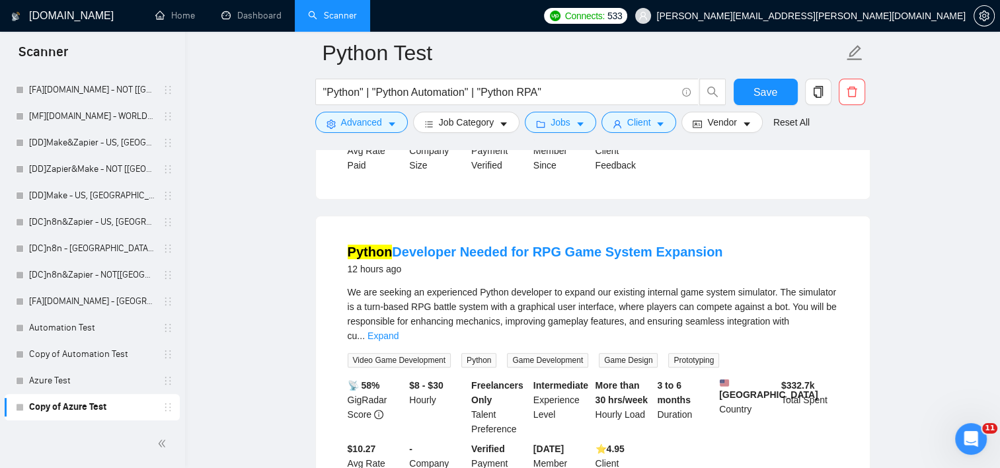
scroll to position [661, 0]
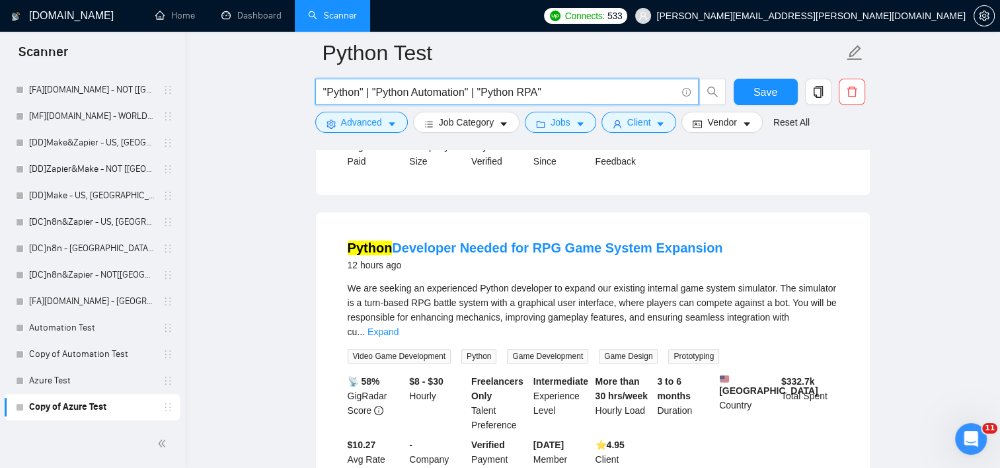
click at [370, 91] on input ""Python" | "Python Automation" | "Python RPA"" at bounding box center [499, 92] width 353 height 17
click at [358, 93] on input ""Python" | "Python Automation" | "Python RPA"" at bounding box center [499, 92] width 353 height 17
type input ""Python Developer" | "Python Automation" | "Python RPA""
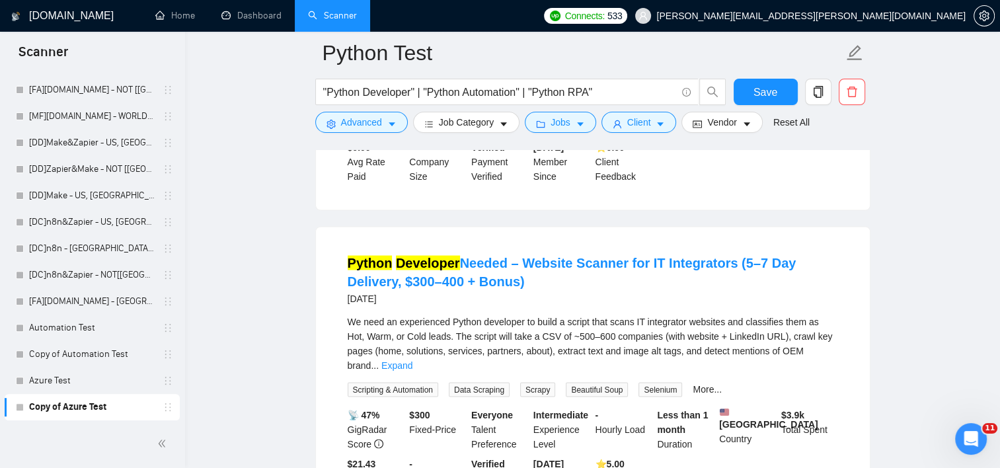
scroll to position [2445, 0]
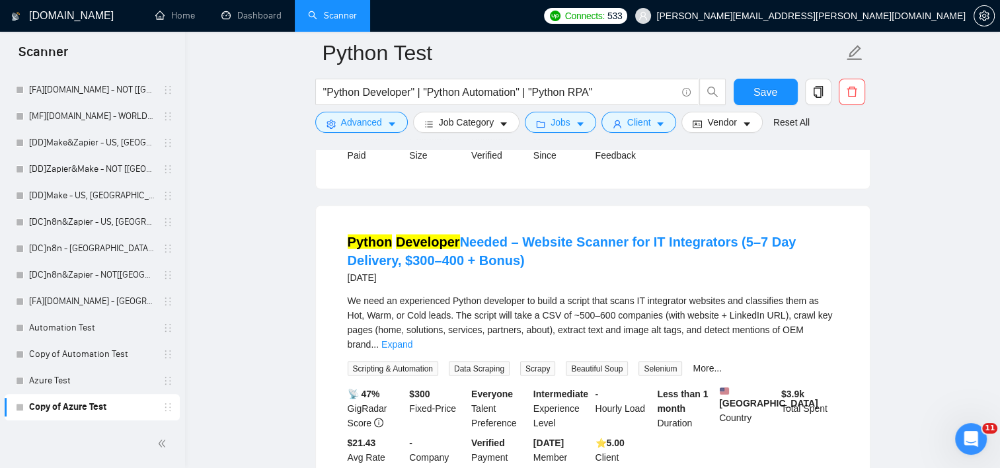
click at [412, 338] on link "Expand" at bounding box center [396, 343] width 31 height 11
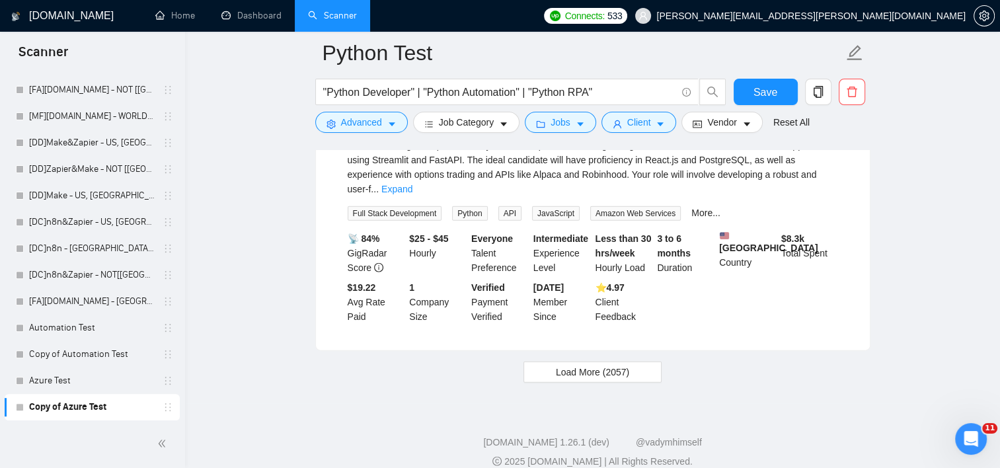
scroll to position [2938, 0]
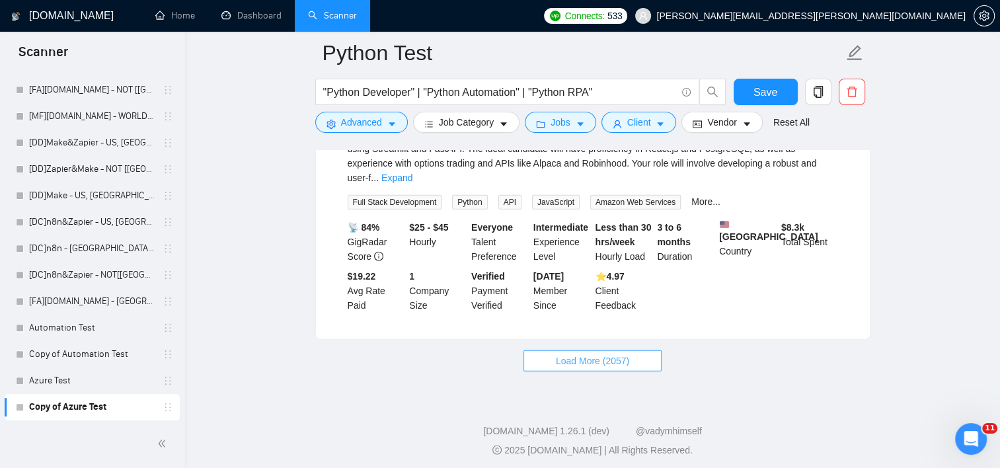
click at [559, 354] on span "Load More (2057)" at bounding box center [592, 361] width 73 height 15
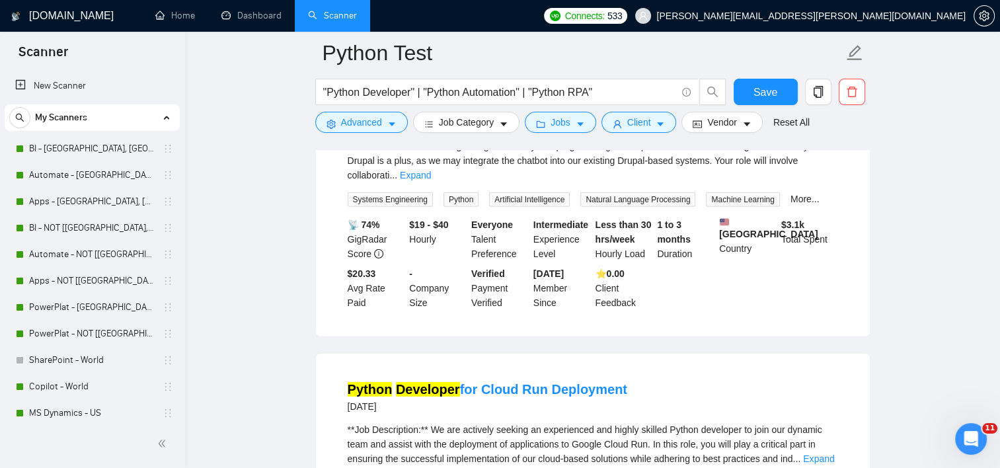
scroll to position [4061, 0]
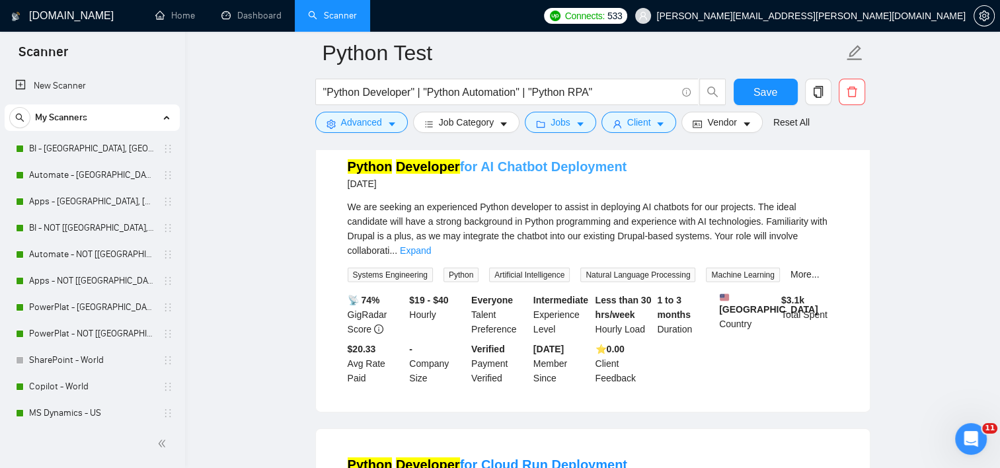
drag, startPoint x: 90, startPoint y: 211, endPoint x: 363, endPoint y: 151, distance: 279.6
click at [90, 211] on link "Apps - [GEOGRAPHIC_DATA], [GEOGRAPHIC_DATA], [GEOGRAPHIC_DATA]" at bounding box center [92, 201] width 126 height 26
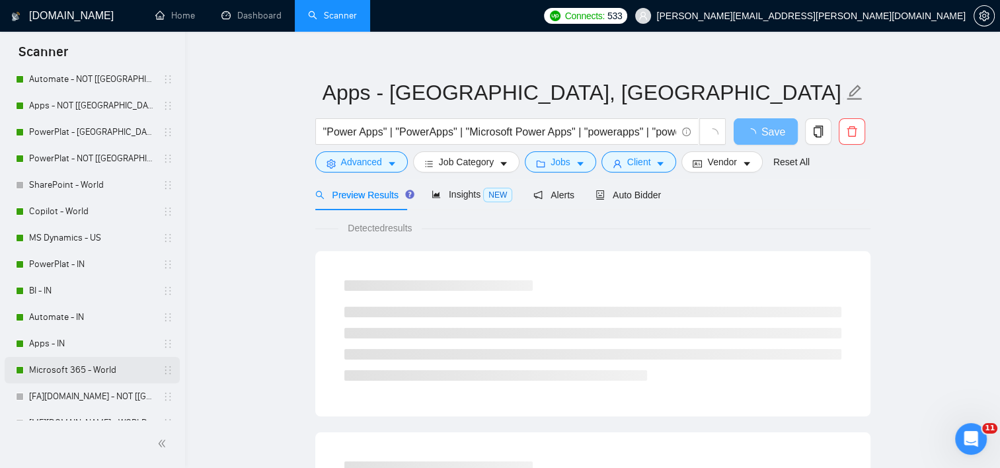
scroll to position [198, 0]
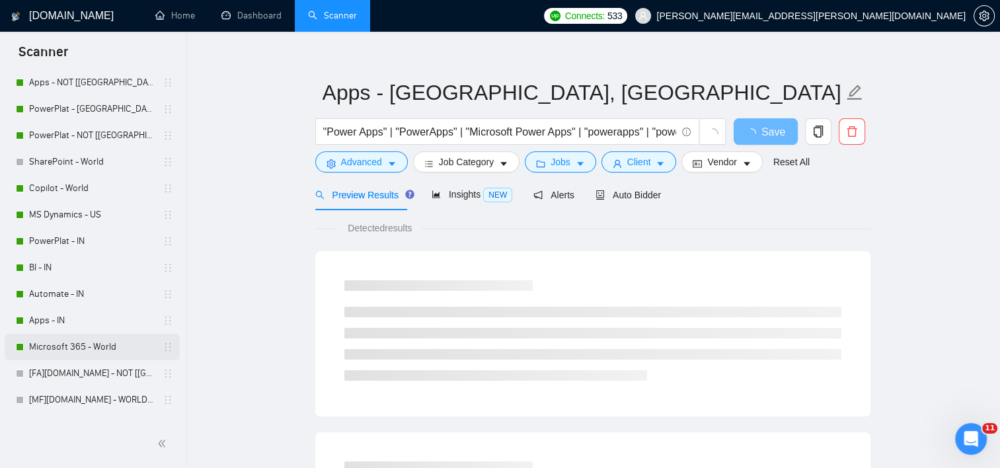
click at [116, 354] on link "Microsoft 365 - World" at bounding box center [92, 347] width 126 height 26
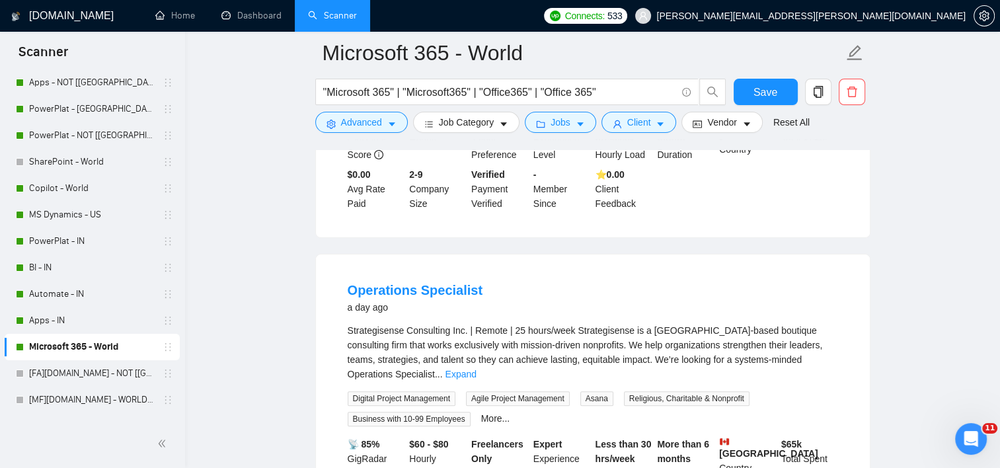
scroll to position [330, 0]
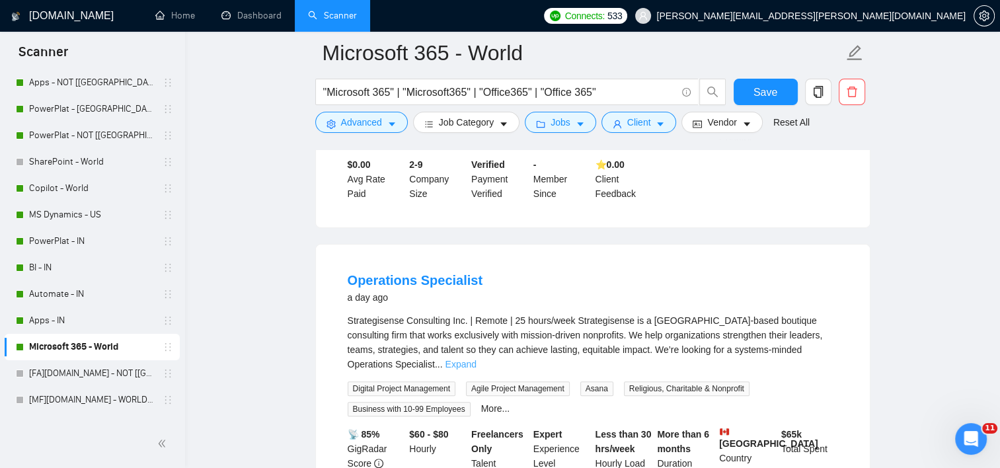
click at [476, 359] on link "Expand" at bounding box center [460, 364] width 31 height 11
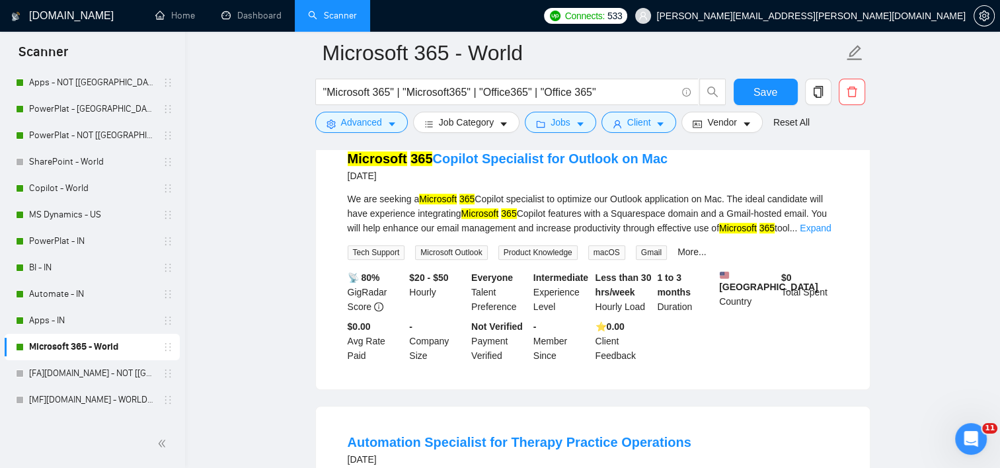
scroll to position [1100, 0]
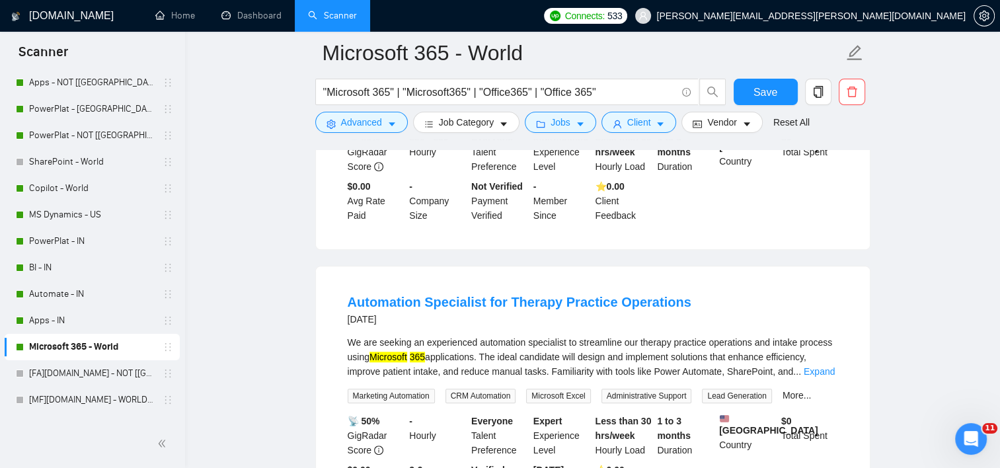
drag, startPoint x: 825, startPoint y: 367, endPoint x: 815, endPoint y: 365, distance: 9.5
click at [824, 367] on link "Expand" at bounding box center [819, 371] width 31 height 11
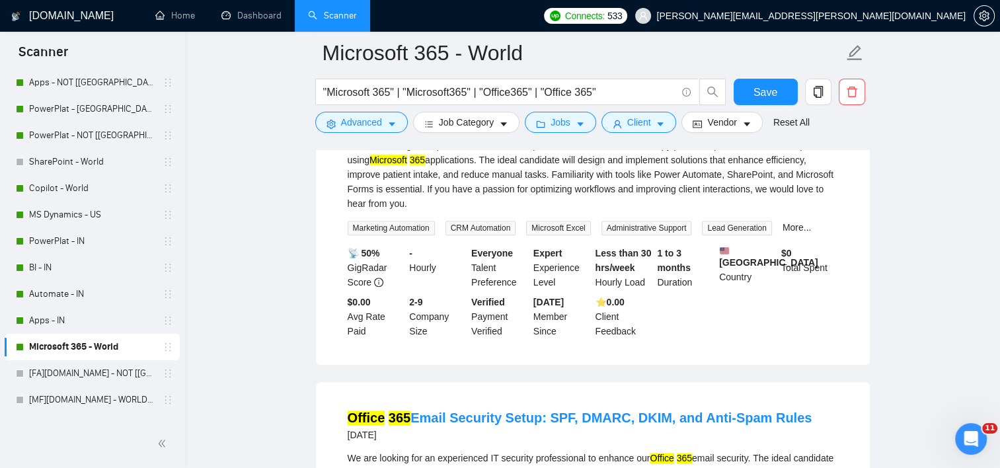
scroll to position [1430, 0]
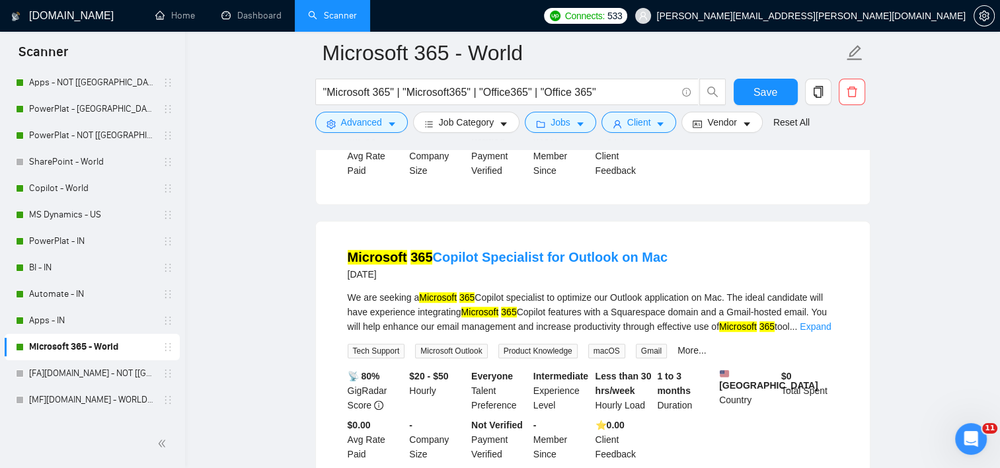
drag, startPoint x: 922, startPoint y: 315, endPoint x: 938, endPoint y: 180, distance: 135.7
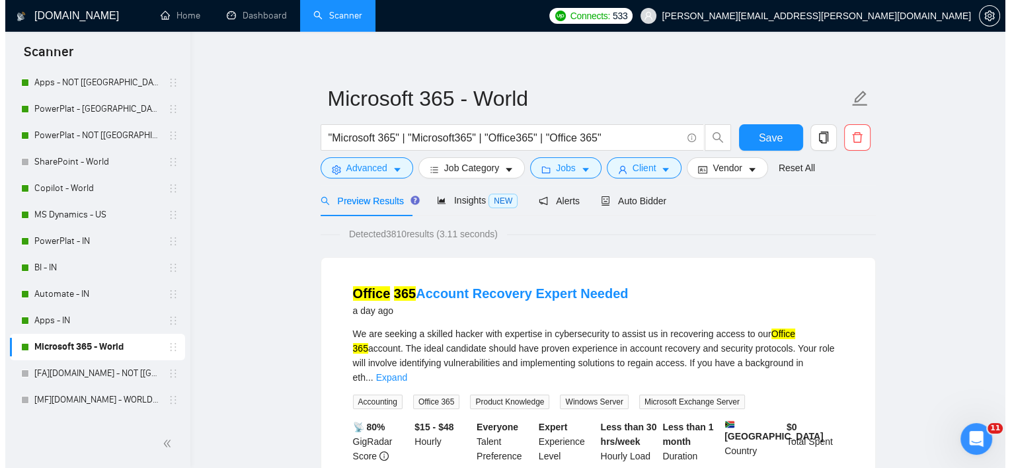
scroll to position [0, 0]
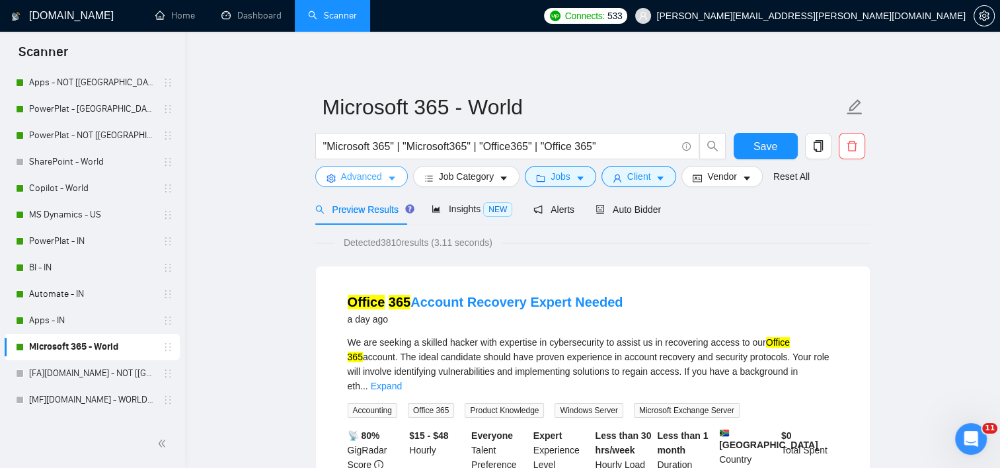
click at [344, 178] on span "Advanced" at bounding box center [361, 176] width 41 height 15
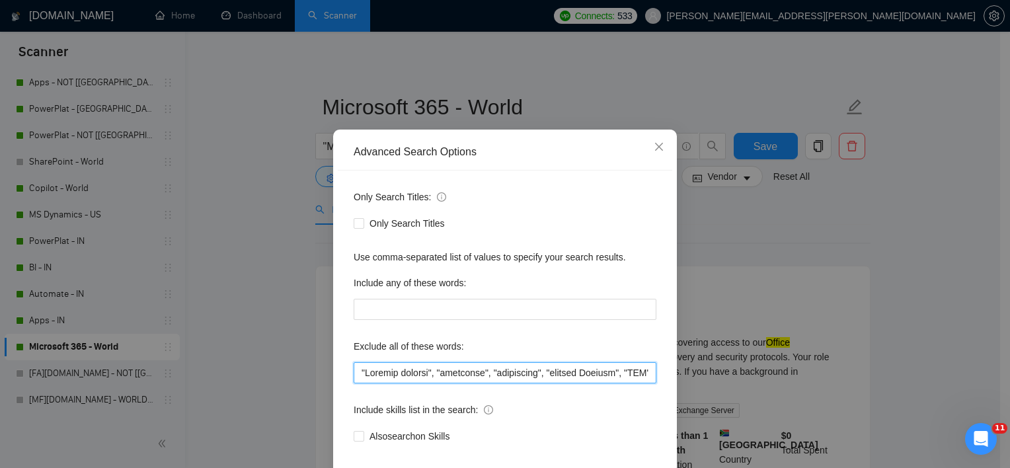
click at [356, 383] on input "text" at bounding box center [505, 372] width 303 height 21
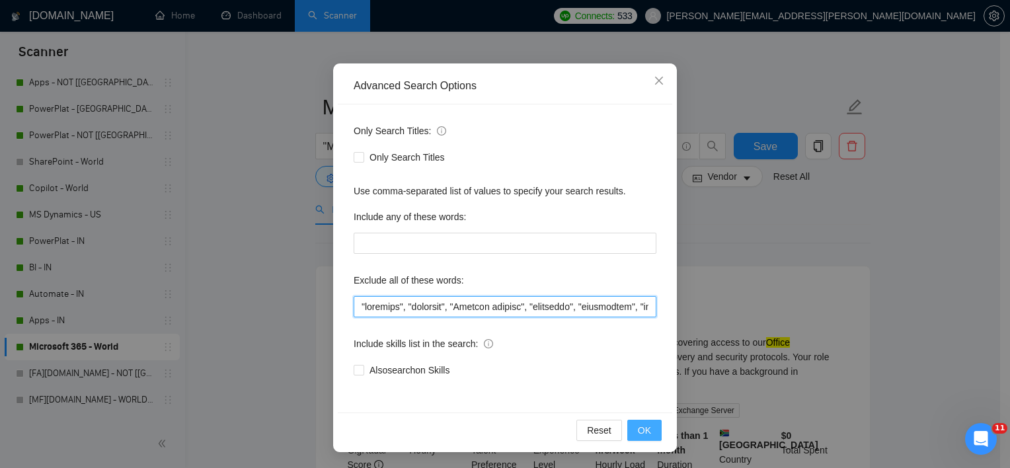
type input ""security", "recovery", "Project manager", "assistant", "accountant", "content …"
click at [627, 431] on button "OK" at bounding box center [644, 430] width 34 height 21
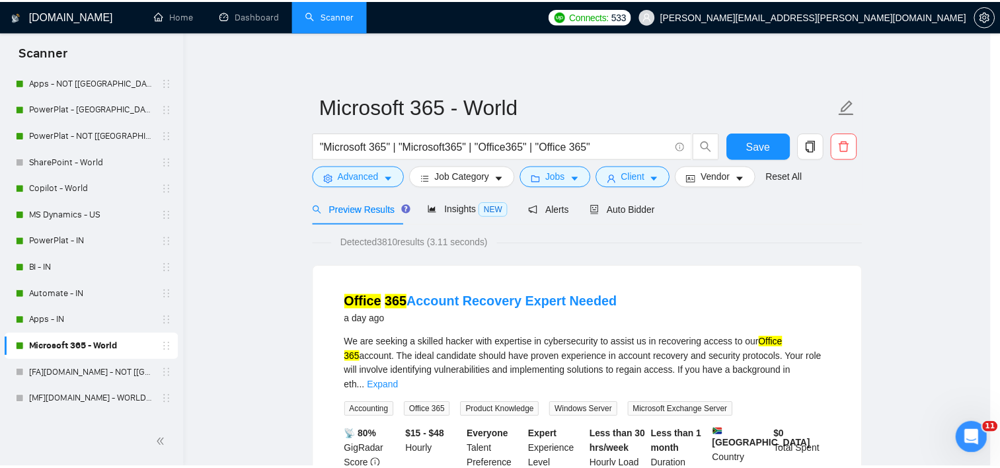
scroll to position [16, 0]
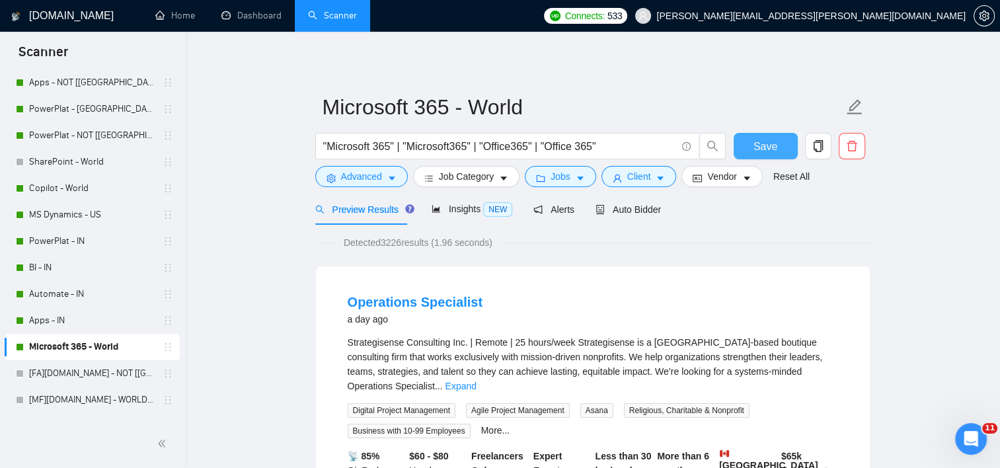
click at [770, 157] on button "Save" at bounding box center [765, 146] width 64 height 26
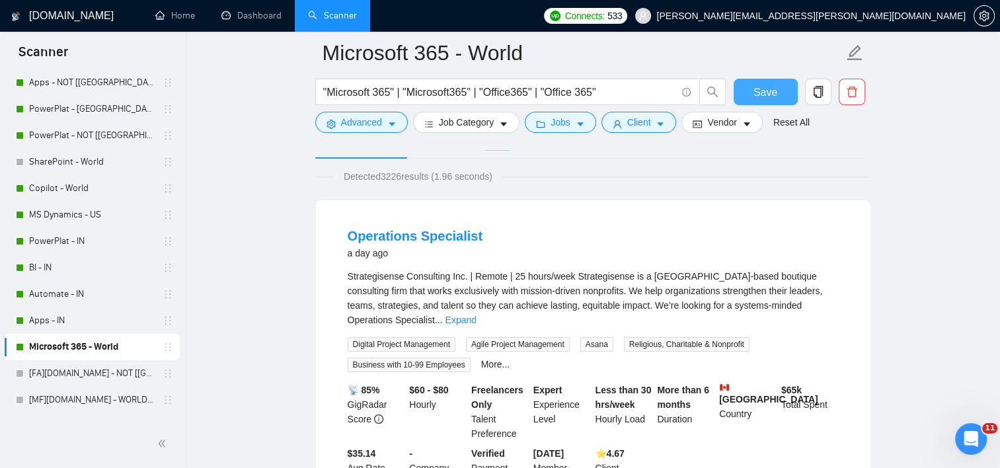
scroll to position [0, 0]
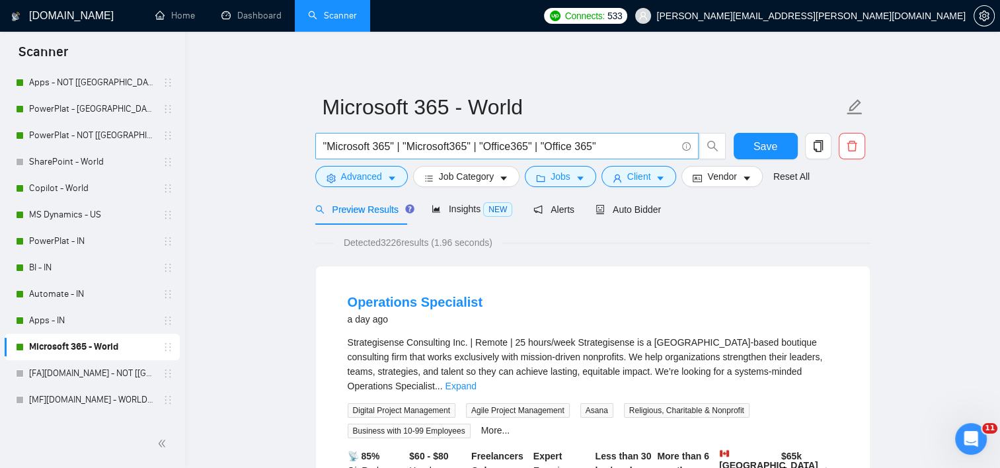
click at [618, 145] on input ""Microsoft 365" | "Microsoft365" | "Office365" | "Office 365"" at bounding box center [499, 146] width 353 height 17
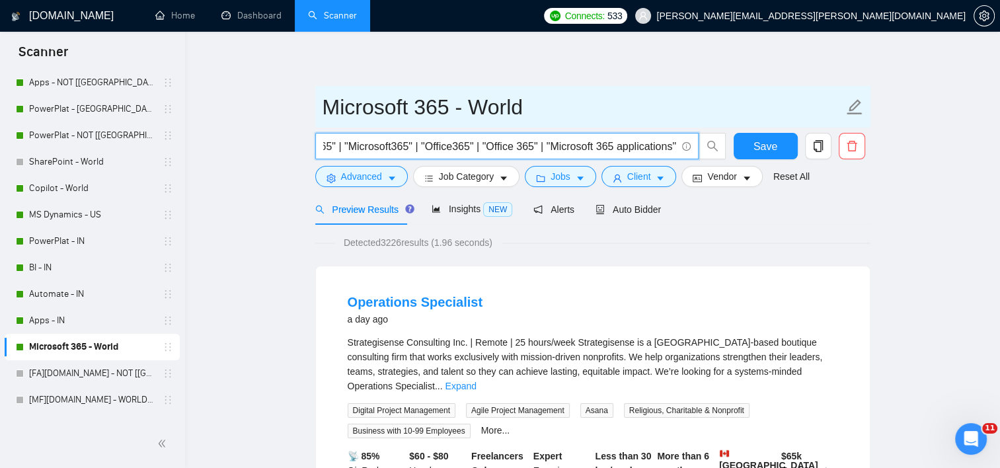
scroll to position [0, 63]
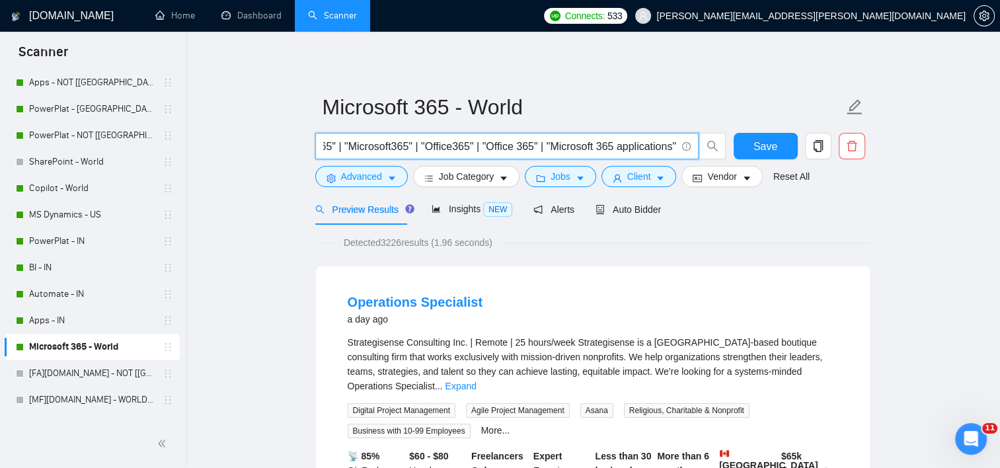
type input ""Microsoft 365" | "Microsoft365" | "Office365" | "Office 365" | "Microsoft 365 …"
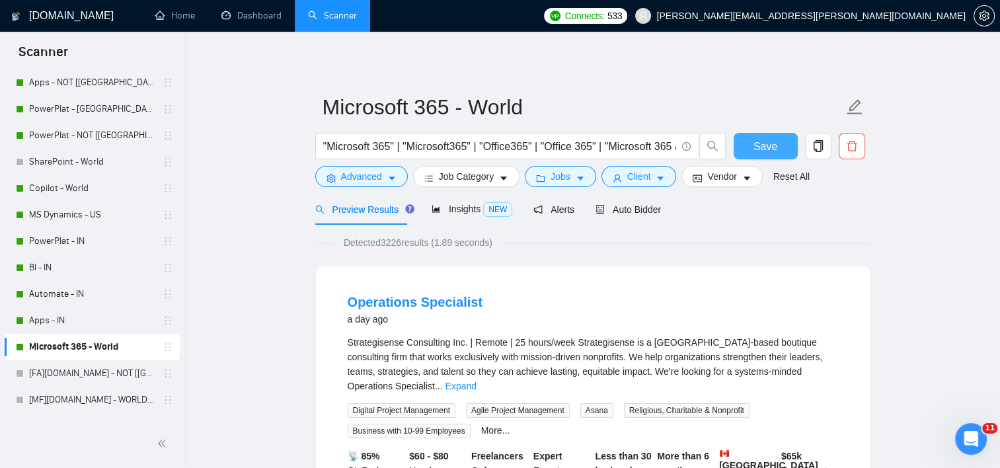
click at [767, 147] on span "Save" at bounding box center [765, 146] width 24 height 17
